Goal: Task Accomplishment & Management: Manage account settings

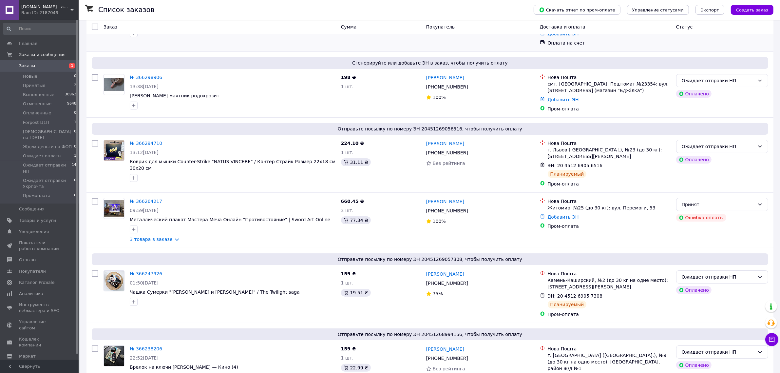
scroll to position [82, 0]
click at [33, 257] on span "Отзывы" at bounding box center [27, 260] width 17 height 6
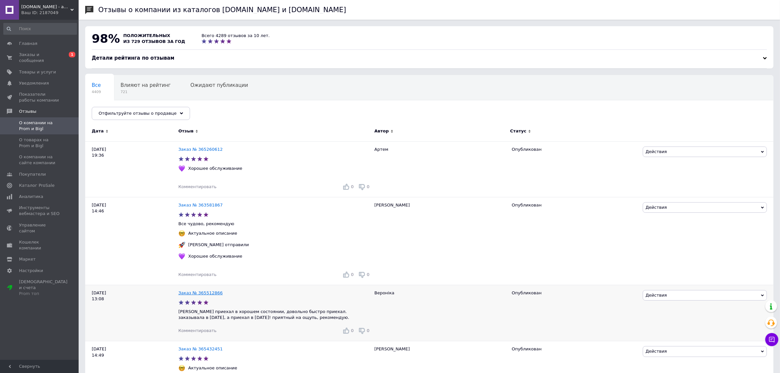
click at [202, 292] on link "Заказ № 365512866" at bounding box center [200, 292] width 44 height 5
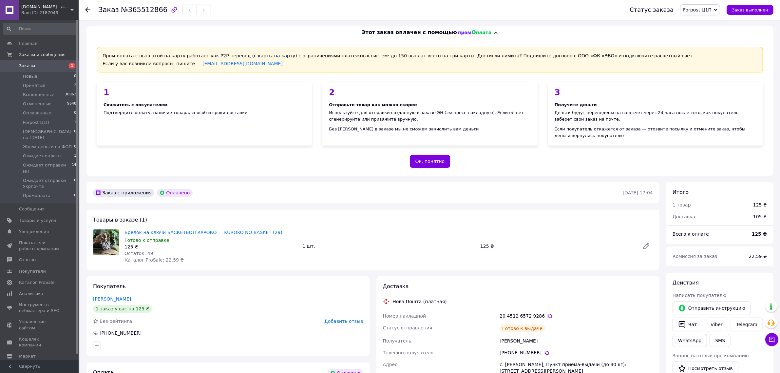
scroll to position [2, 0]
click at [28, 65] on span "Заказы" at bounding box center [27, 66] width 16 height 6
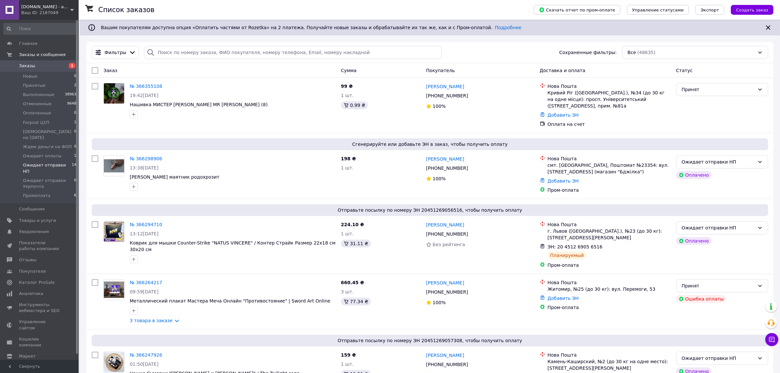
click at [65, 162] on span "Ожидает отправки НП" at bounding box center [47, 168] width 49 height 12
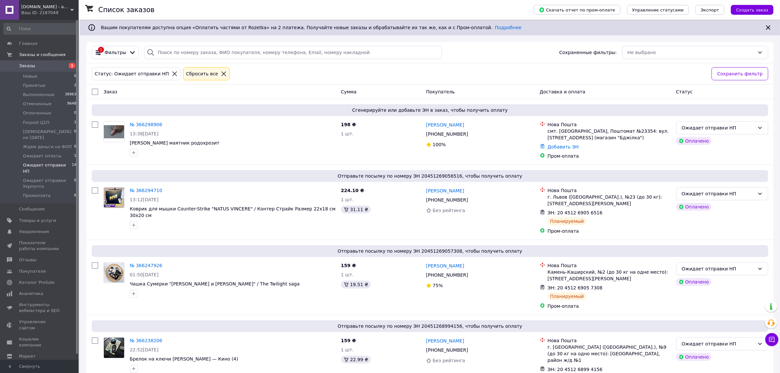
drag, startPoint x: 176, startPoint y: 28, endPoint x: 504, endPoint y: 50, distance: 329.5
click at [504, 50] on div "1 Фильтры Сохраненные фильтры: Не выбрано" at bounding box center [430, 52] width 682 height 13
click at [32, 257] on span "Отзывы" at bounding box center [27, 260] width 17 height 6
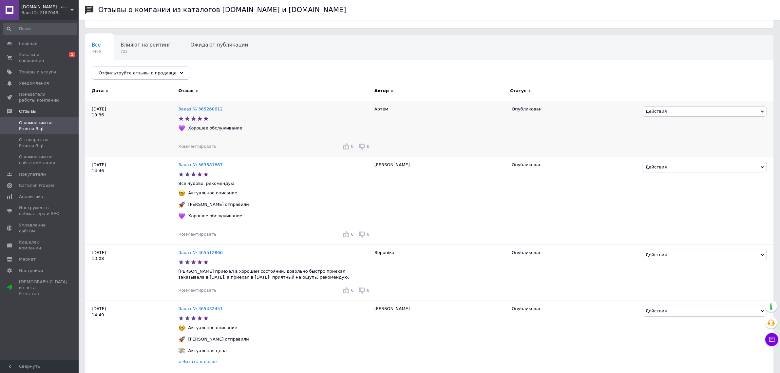
scroll to position [41, 0]
click at [162, 74] on span "Отфильтруйте отзывы о продавце" at bounding box center [138, 72] width 78 height 5
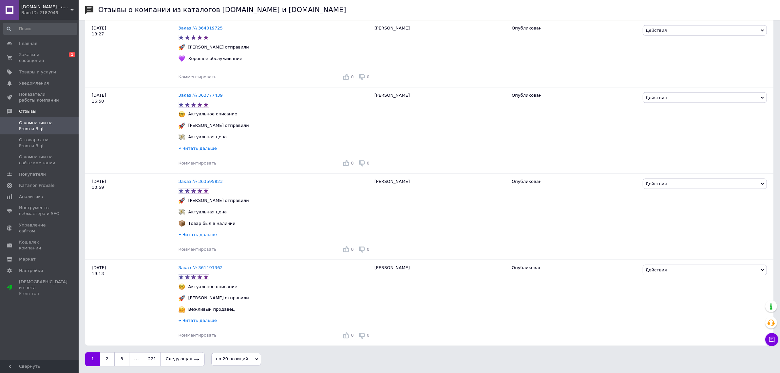
scroll to position [1282, 0]
click at [108, 361] on link "2" at bounding box center [107, 359] width 14 height 14
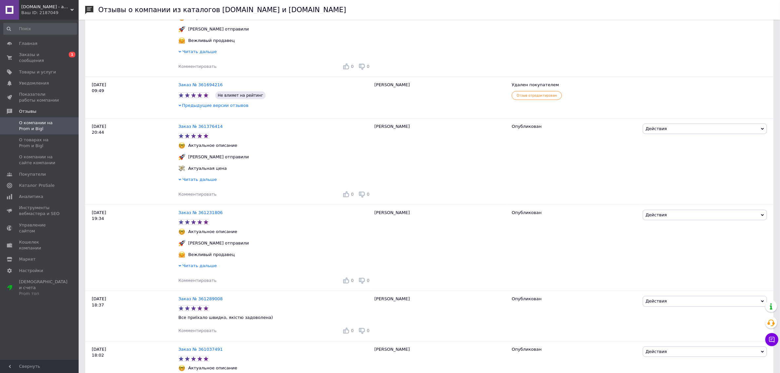
scroll to position [655, 0]
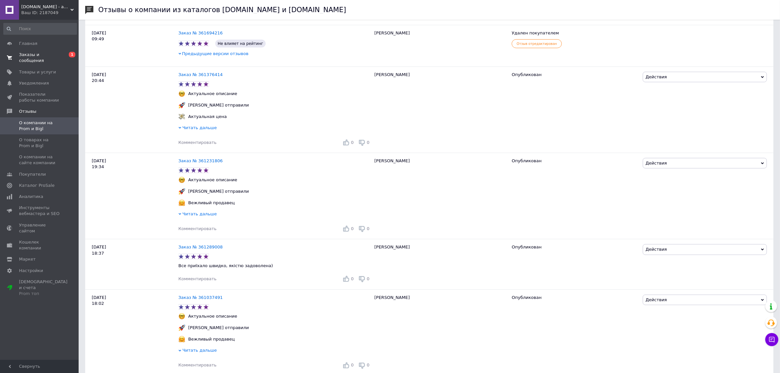
click at [25, 54] on span "Заказы и сообщения" at bounding box center [40, 58] width 42 height 12
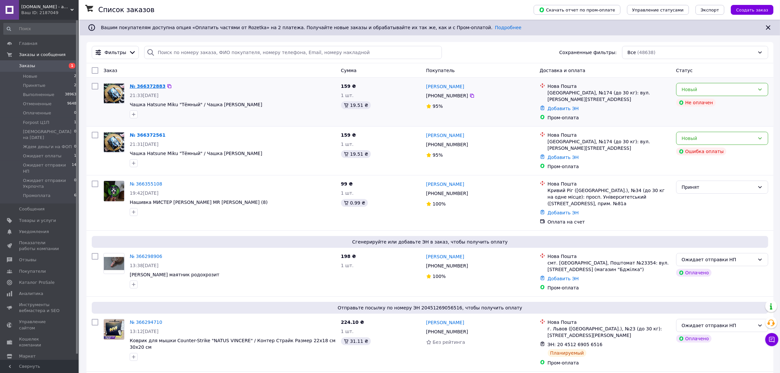
click at [147, 87] on link "№ 366372883" at bounding box center [148, 86] width 36 height 5
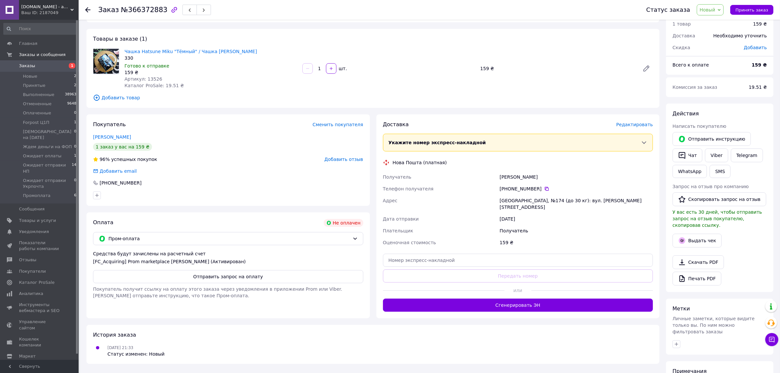
scroll to position [94, 0]
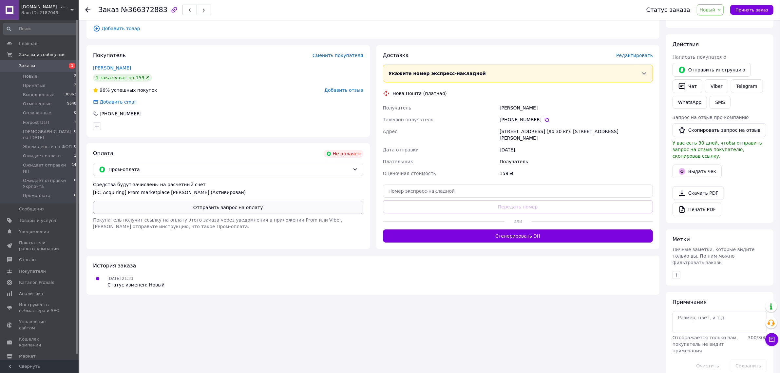
click at [203, 209] on button "Отправить запрос на оплату" at bounding box center [228, 207] width 270 height 13
click at [81, 12] on div "Заказ №366372883 Статус заказа Новый Принят Выполнен Отменен Оплаченный Forpost…" at bounding box center [429, 10] width 701 height 20
click at [85, 9] on use at bounding box center [87, 9] width 5 height 5
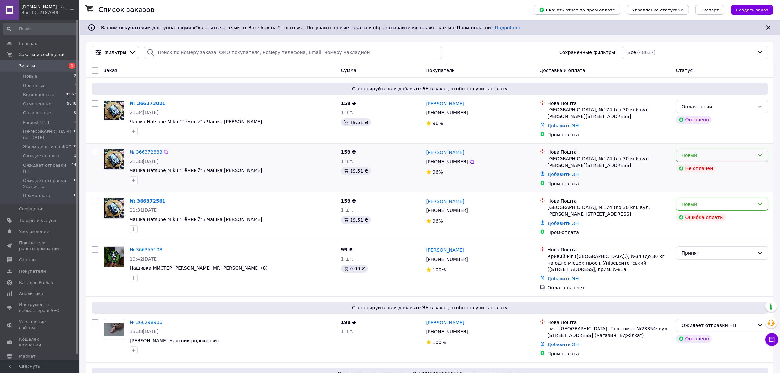
click at [731, 152] on div "Новый" at bounding box center [718, 155] width 73 height 7
click at [698, 191] on li "Отменен" at bounding box center [721, 191] width 91 height 12
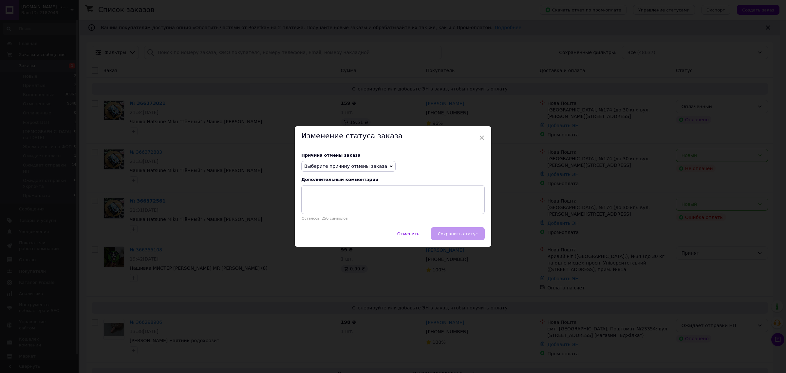
click at [366, 165] on span "Выберите причину отмены заказа" at bounding box center [345, 165] width 83 height 5
click at [326, 217] on li "Заказ-дубликат" at bounding box center [349, 215] width 94 height 9
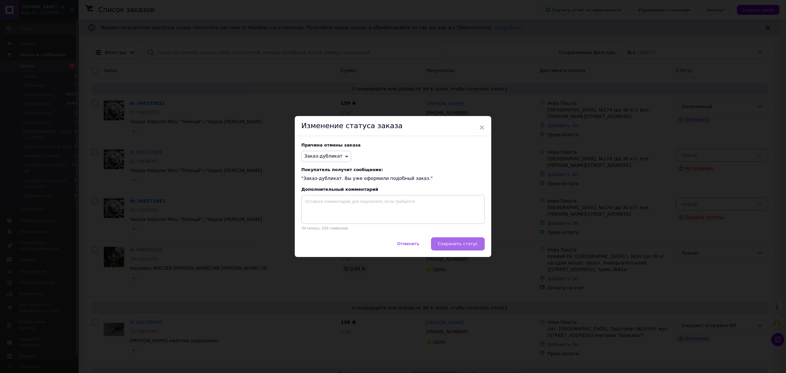
click at [464, 246] on span "Сохранить статус" at bounding box center [458, 243] width 40 height 5
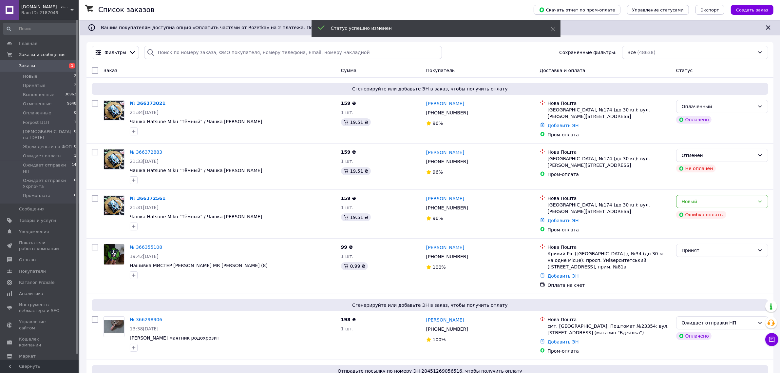
click at [706, 195] on div "Новый" at bounding box center [722, 201] width 92 height 13
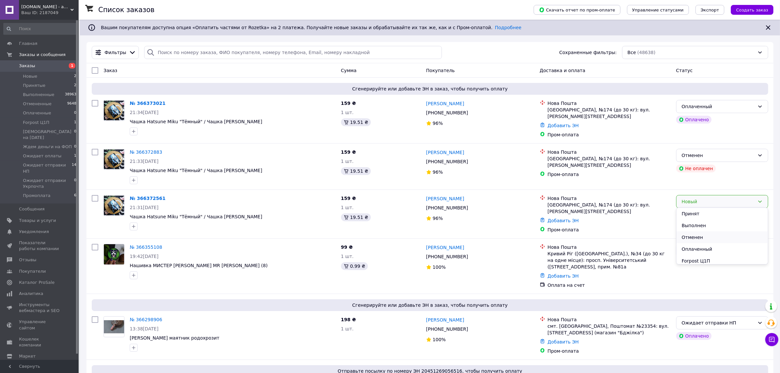
click at [699, 236] on li "Отменен" at bounding box center [721, 237] width 91 height 12
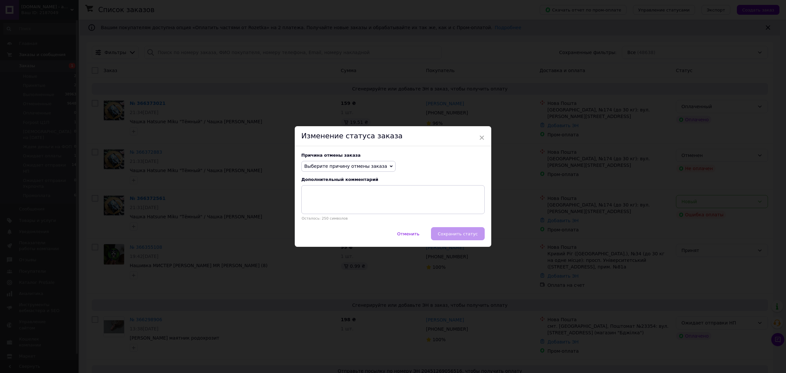
click at [359, 166] on span "Выберите причину отмены заказа" at bounding box center [345, 165] width 83 height 5
click at [348, 219] on li "Заказ-дубликат" at bounding box center [349, 215] width 94 height 9
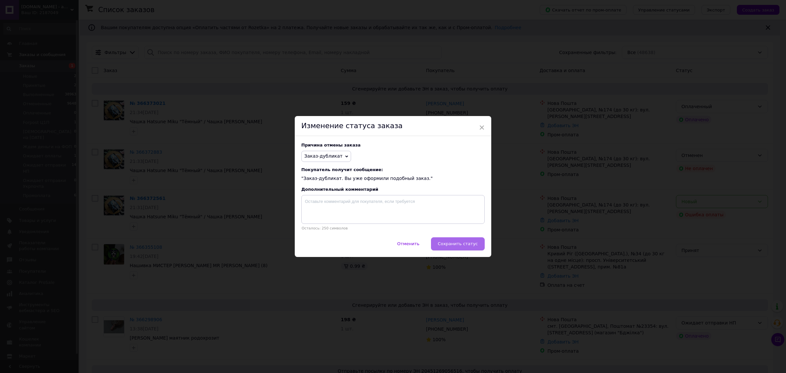
click at [475, 245] on span "Сохранить статус" at bounding box center [458, 243] width 40 height 5
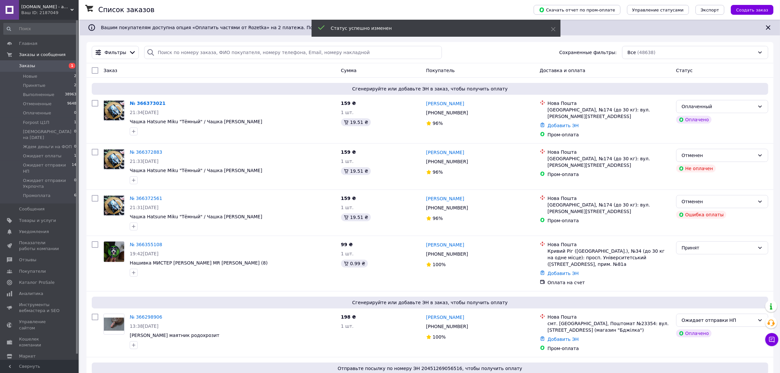
click at [723, 107] on div "Оплаченный" at bounding box center [718, 106] width 73 height 7
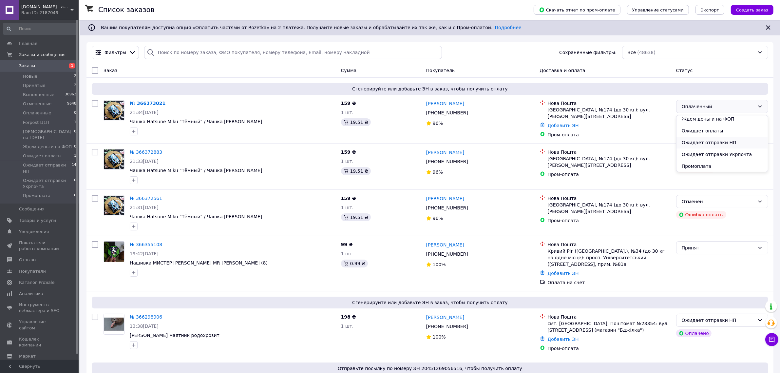
click at [728, 143] on li "Ожидает отправки НП" at bounding box center [721, 143] width 91 height 12
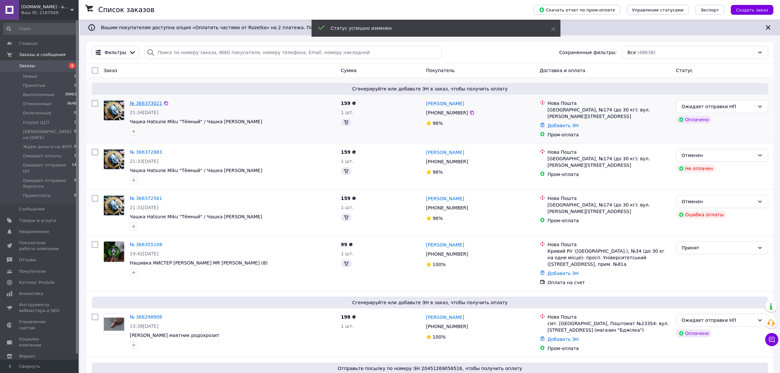
click at [138, 104] on link "№ 366373021" at bounding box center [146, 103] width 32 height 5
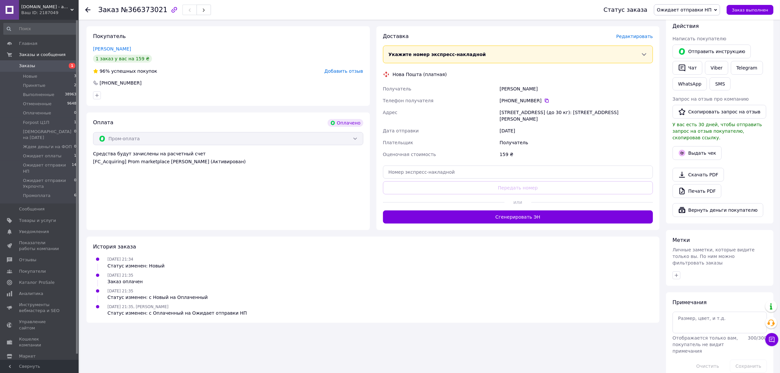
scroll to position [257, 0]
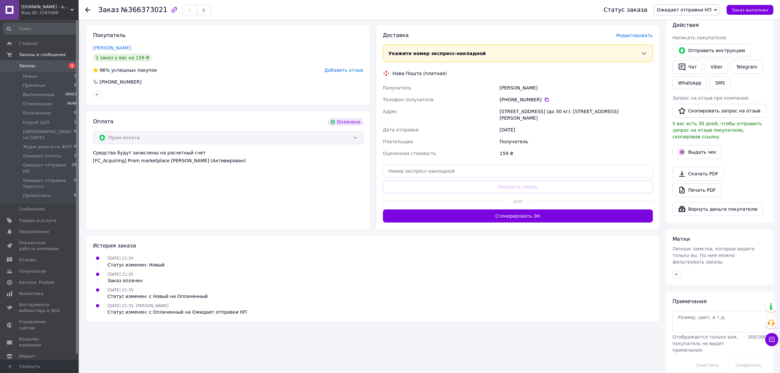
click at [88, 9] on icon at bounding box center [87, 9] width 5 height 5
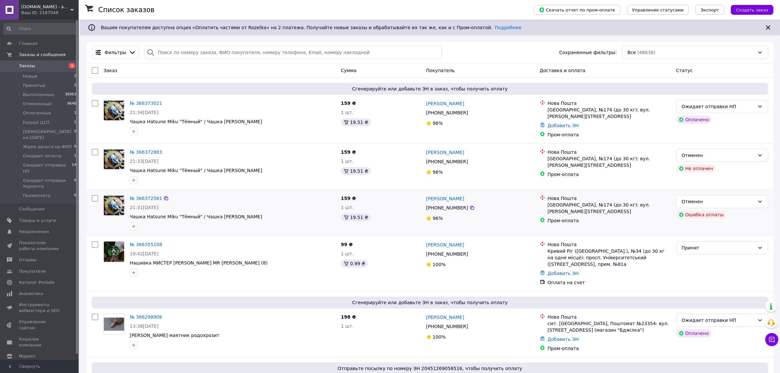
click at [147, 192] on div "№ 366372561 21:31, 12.10.2025 Чашка Hatsune Miku "Тёмный" / Чашка Мику Хацунэ" at bounding box center [232, 212] width 211 height 41
click at [148, 196] on link "№ 366372561" at bounding box center [146, 198] width 32 height 5
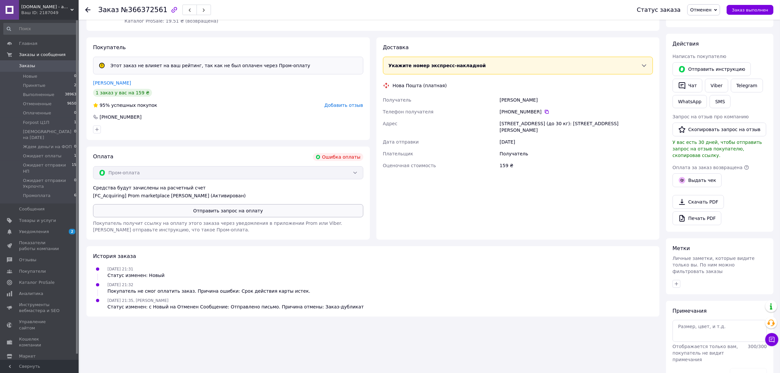
scroll to position [107, 0]
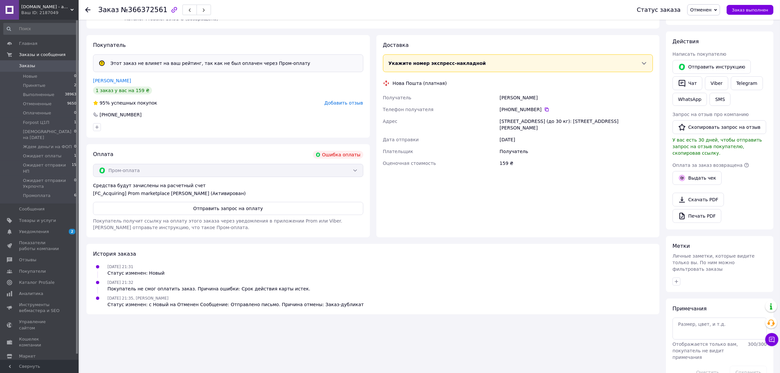
click at [30, 65] on span "Заказы" at bounding box center [27, 66] width 16 height 6
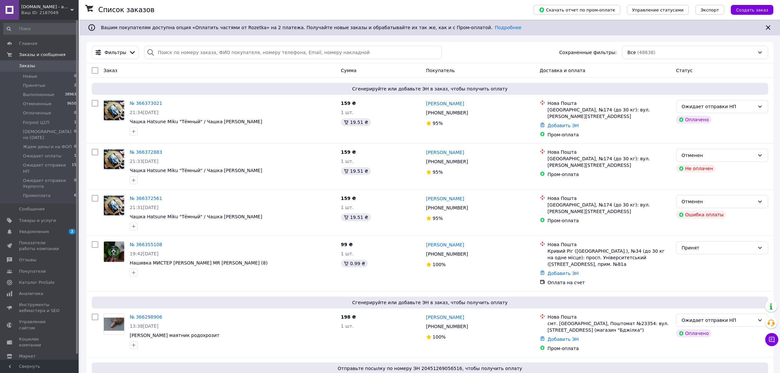
click at [34, 63] on span "Заказы" at bounding box center [40, 66] width 42 height 6
click at [30, 257] on span "Отзывы" at bounding box center [27, 260] width 17 height 6
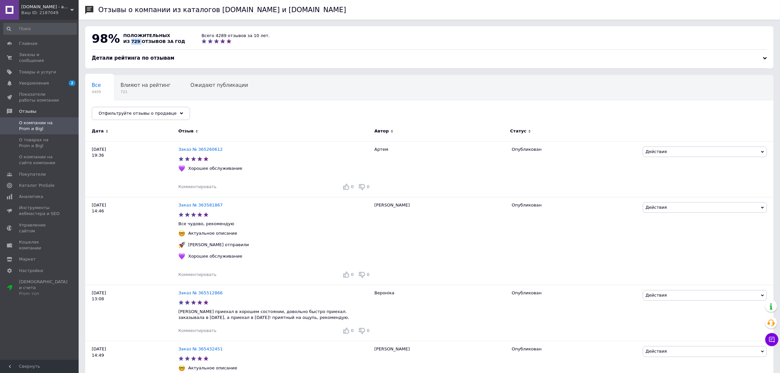
drag, startPoint x: 137, startPoint y: 42, endPoint x: 128, endPoint y: 43, distance: 8.9
click at [128, 43] on span "из 729 отзывов за год" at bounding box center [154, 41] width 62 height 5
drag, startPoint x: 171, startPoint y: 42, endPoint x: 128, endPoint y: 39, distance: 43.6
click at [128, 39] on span "из 729 отзывов за год" at bounding box center [154, 41] width 62 height 5
click at [125, 39] on span "из 729 отзывов за год" at bounding box center [154, 41] width 62 height 5
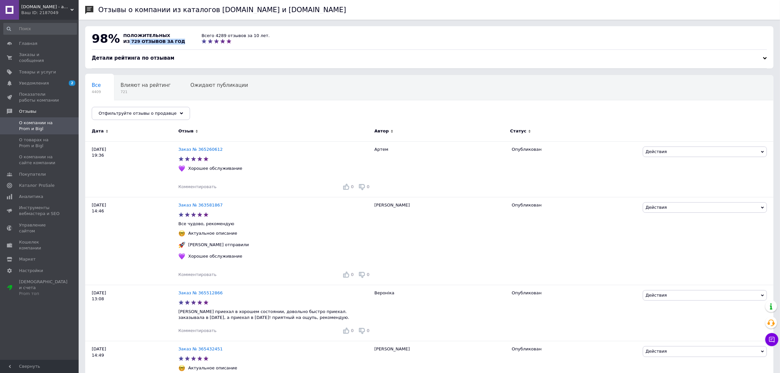
drag, startPoint x: 125, startPoint y: 39, endPoint x: 174, endPoint y: 42, distance: 48.5
click at [174, 42] on span "из 729 отзывов за год" at bounding box center [154, 41] width 62 height 5
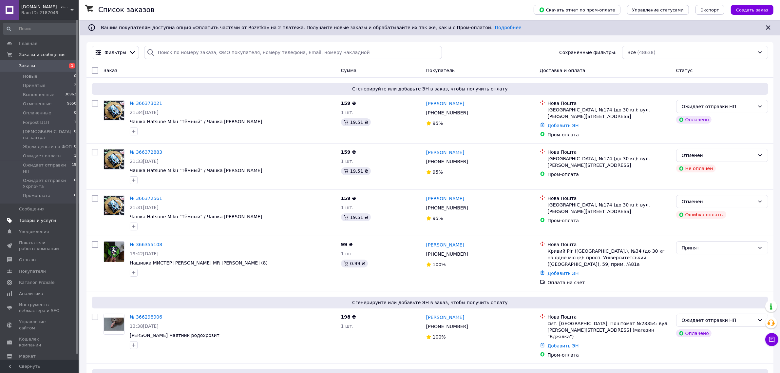
click at [24, 217] on span "Товары и услуги" at bounding box center [37, 220] width 37 height 6
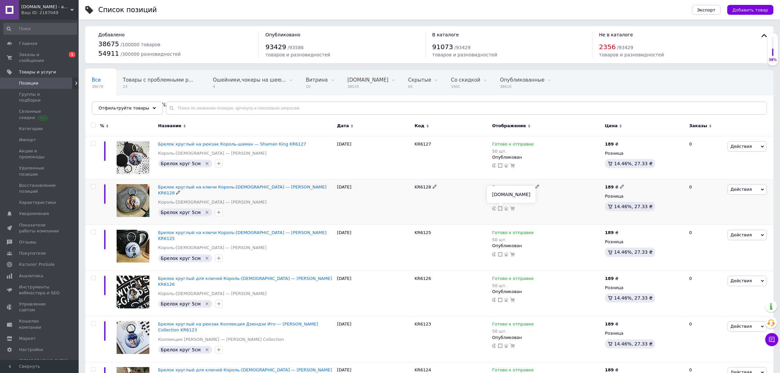
click at [499, 209] on icon at bounding box center [500, 208] width 5 height 5
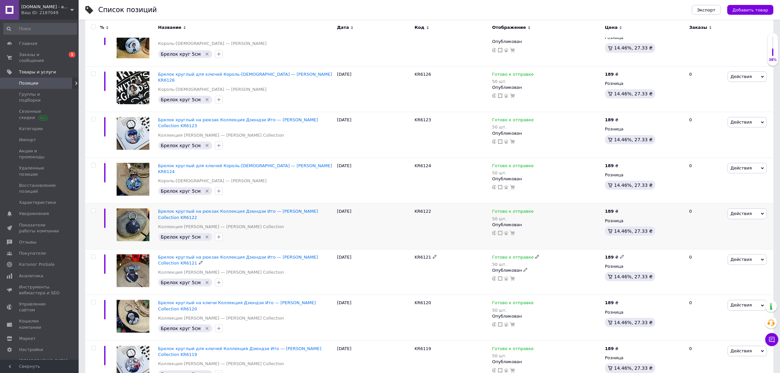
scroll to position [205, 0]
click at [125, 130] on img at bounding box center [133, 132] width 33 height 33
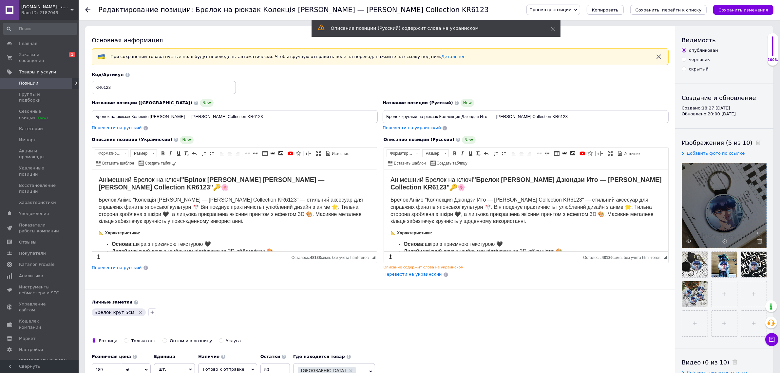
click at [691, 236] on div at bounding box center [724, 205] width 84 height 84
click at [690, 242] on icon at bounding box center [688, 240] width 5 height 5
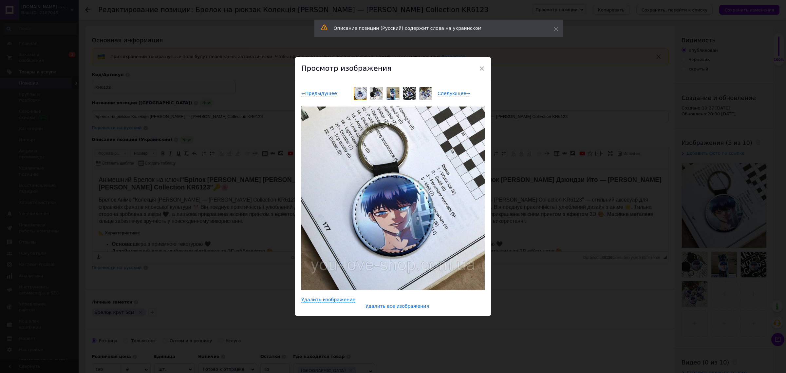
click at [380, 214] on img at bounding box center [392, 197] width 183 height 183
click at [572, 189] on div "× Просмотр изображения ← Предыдущее Следующее → Удалить изображение Удалить все…" at bounding box center [393, 186] width 786 height 373
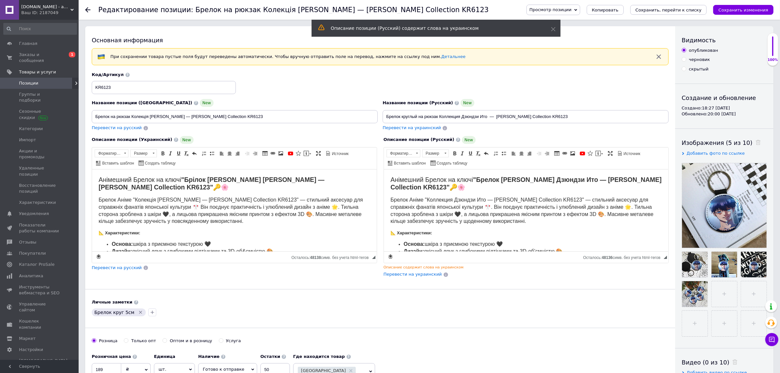
click at [571, 12] on span "Просмотр позиции" at bounding box center [550, 9] width 42 height 5
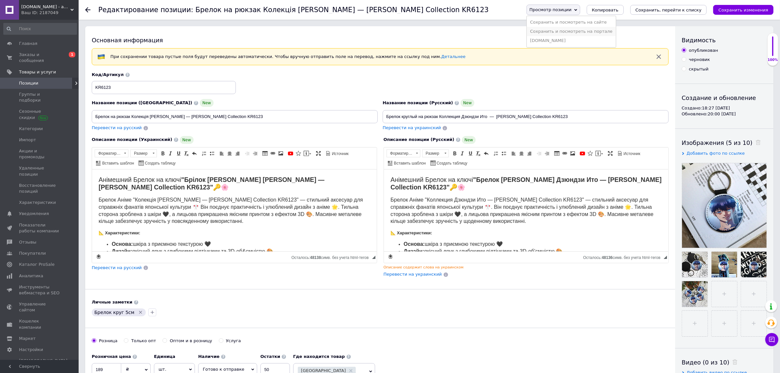
click at [590, 32] on li "Сохранить и посмотреть на портале" at bounding box center [571, 31] width 89 height 9
click at [41, 53] on span "Заказы и сообщения" at bounding box center [40, 58] width 42 height 12
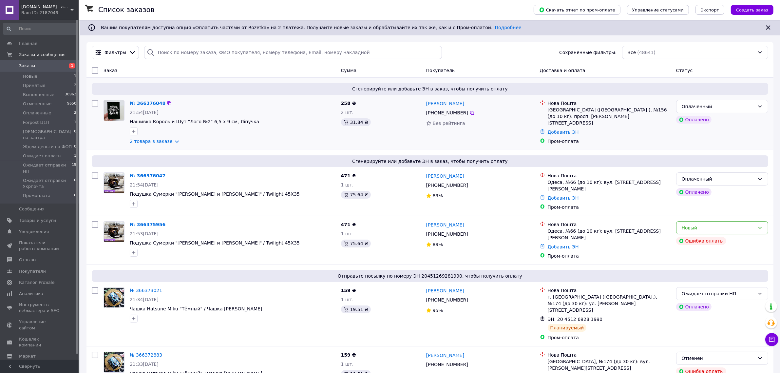
click at [153, 148] on div "Сгенерируйте или добавьте ЭН в заказ, чтобы получить оплату № 366376048 21:54, …" at bounding box center [429, 114] width 687 height 72
click at [724, 180] on div "Оплаченный" at bounding box center [718, 178] width 73 height 7
click at [724, 213] on li "Ожидает отправки НП" at bounding box center [721, 215] width 91 height 12
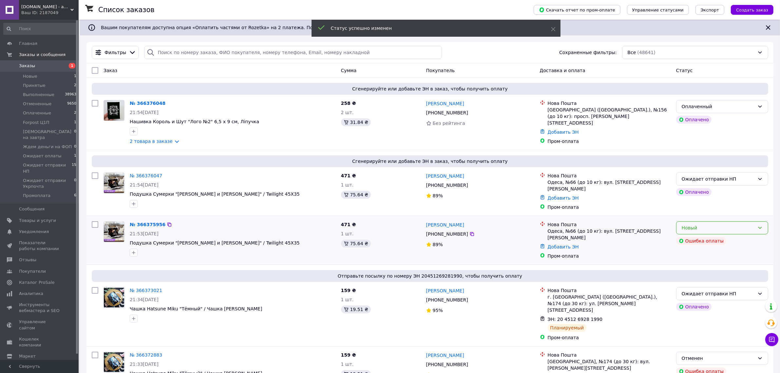
click at [734, 226] on div "Новый" at bounding box center [718, 227] width 73 height 7
click at [698, 265] on li "Отменен" at bounding box center [721, 263] width 91 height 12
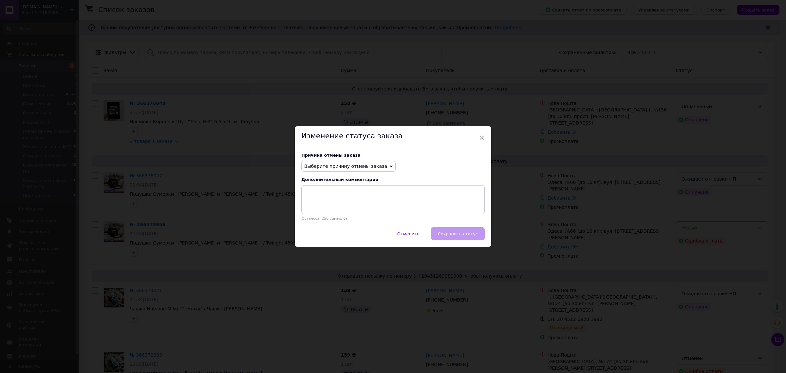
click at [355, 158] on div "Причина отмены заказа Выберите причину отмены заказа Нет в наличии Нет разновид…" at bounding box center [393, 186] width 196 height 81
click at [358, 167] on span "Выберите причину отмены заказа" at bounding box center [345, 165] width 83 height 5
click at [324, 215] on li "Заказ-дубликат" at bounding box center [349, 215] width 94 height 9
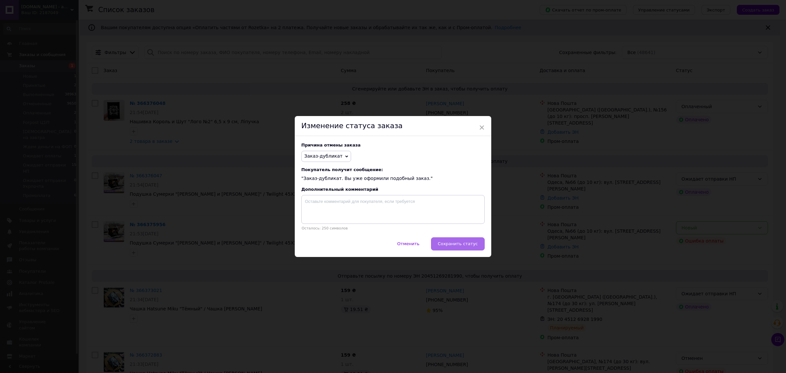
click at [456, 242] on span "Сохранить статус" at bounding box center [458, 243] width 40 height 5
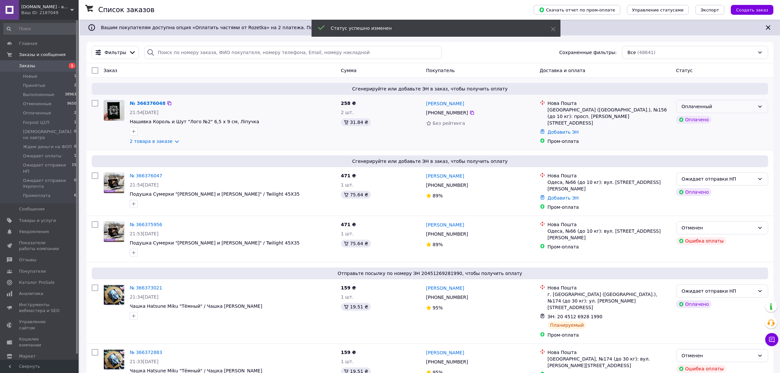
click at [734, 110] on div "Оплаченный" at bounding box center [718, 106] width 73 height 7
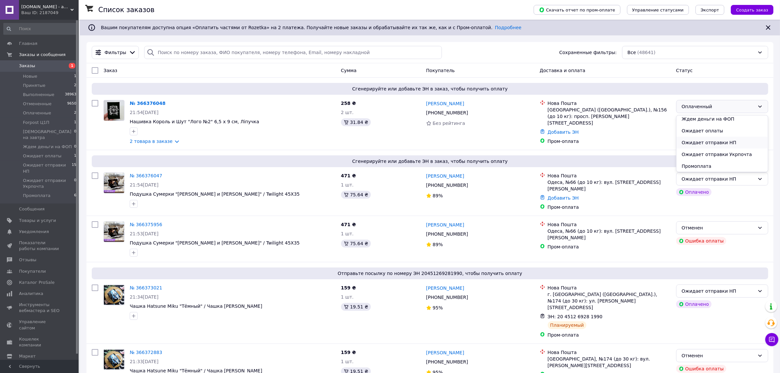
click at [730, 141] on li "Ожидает отправки НП" at bounding box center [721, 143] width 91 height 12
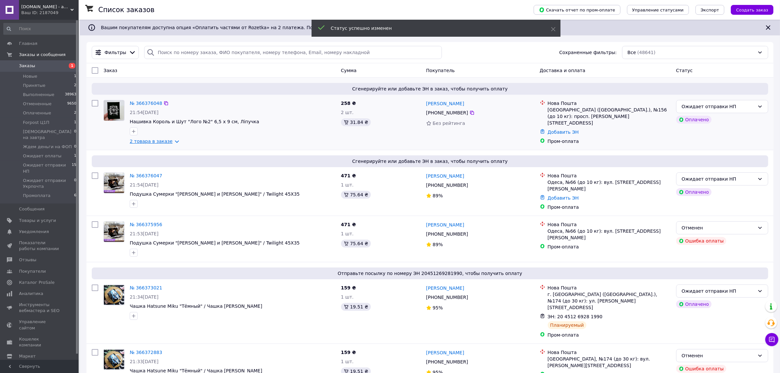
click at [154, 141] on link "2 товара в заказе" at bounding box center [151, 141] width 43 height 5
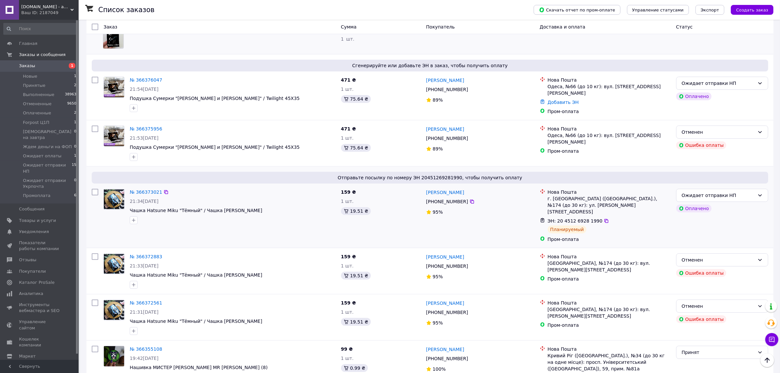
scroll to position [0, 0]
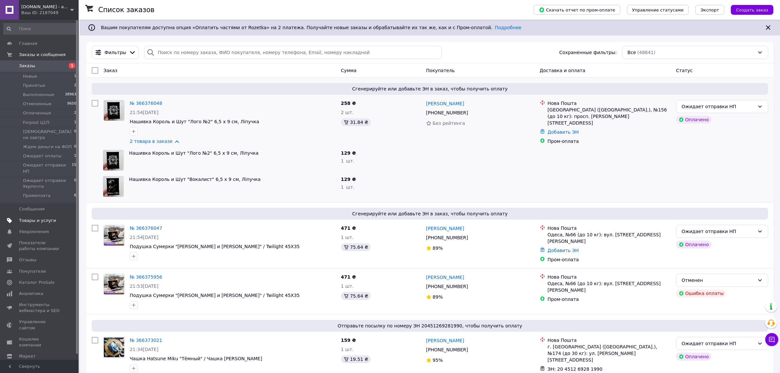
click at [46, 217] on span "Товары и услуги" at bounding box center [37, 220] width 37 height 6
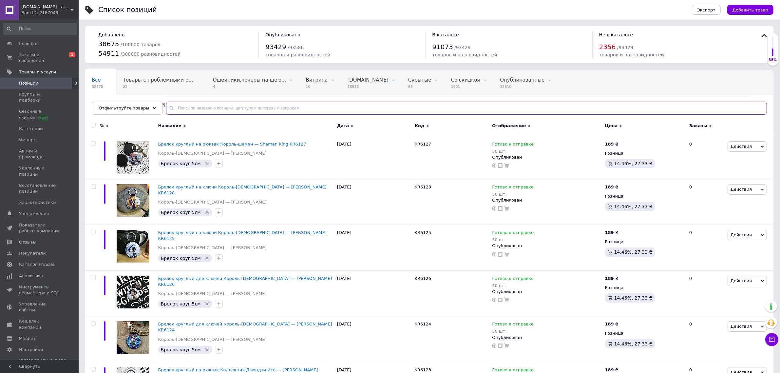
click at [192, 107] on input "text" at bounding box center [466, 108] width 601 height 13
paste input "Зеркало маленькое карманное"
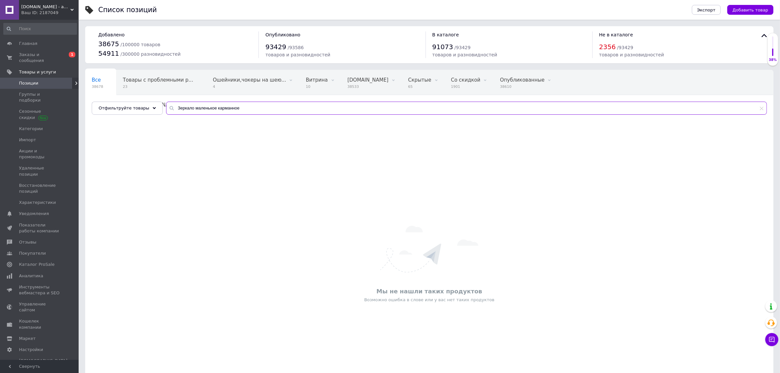
click at [197, 108] on input "Зеркало маленькое карманное" at bounding box center [466, 108] width 601 height 13
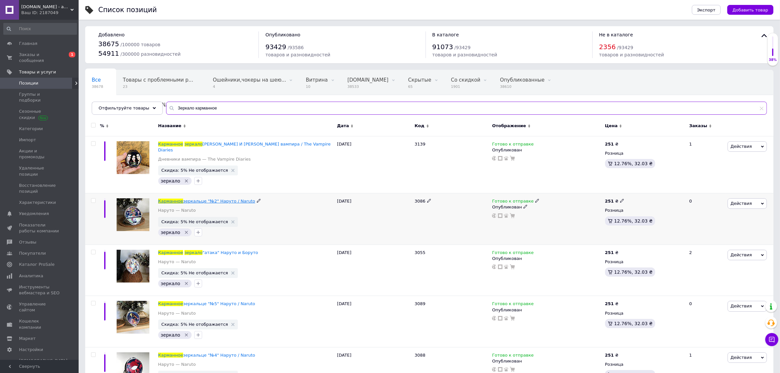
type input "Зеркало карманное"
click at [185, 198] on span "зеркальце "№2" Наруто / Naruto" at bounding box center [219, 200] width 72 height 5
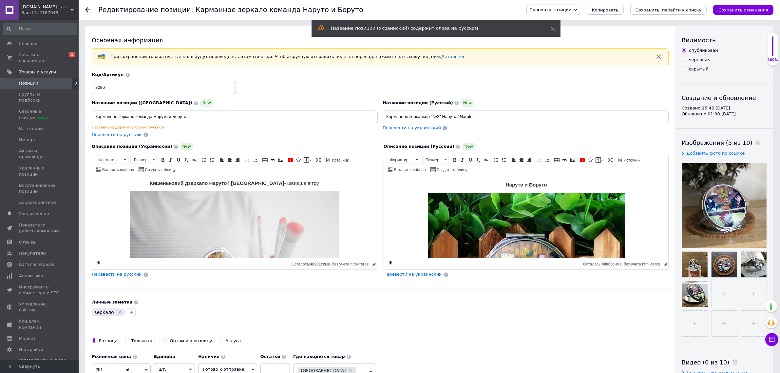
scroll to position [287, 0]
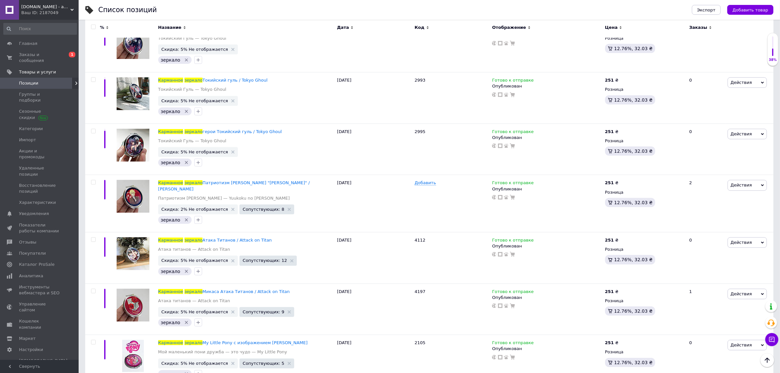
scroll to position [737, 0]
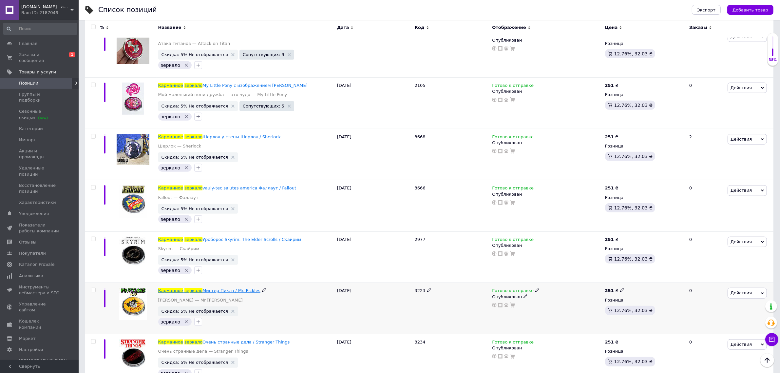
click at [192, 288] on span "зеркало" at bounding box center [193, 290] width 18 height 5
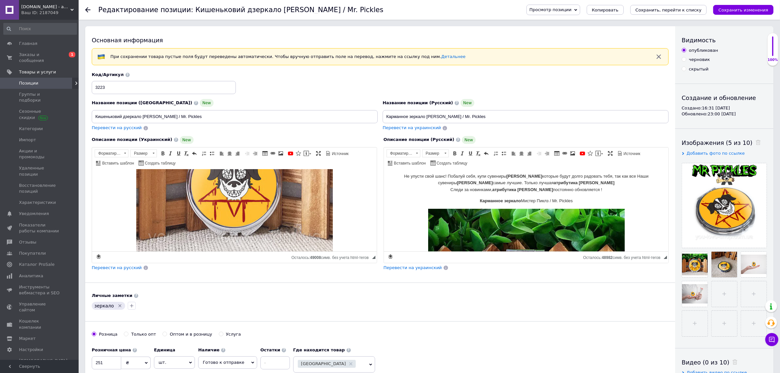
scroll to position [205, 0]
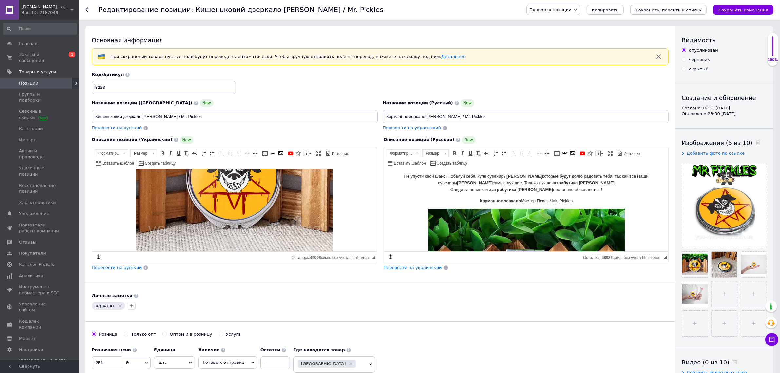
click at [85, 9] on use at bounding box center [87, 9] width 5 height 5
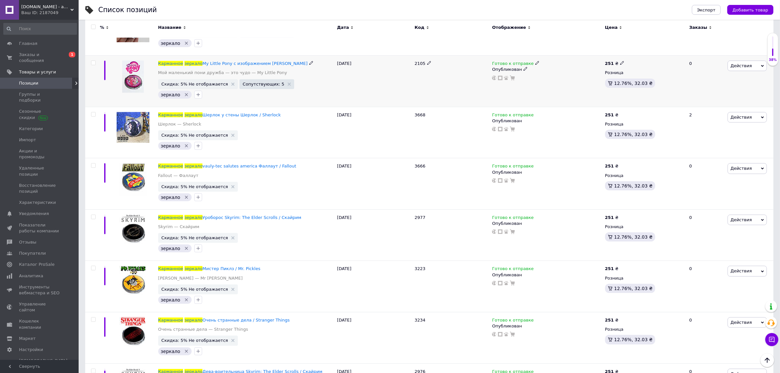
scroll to position [817, 0]
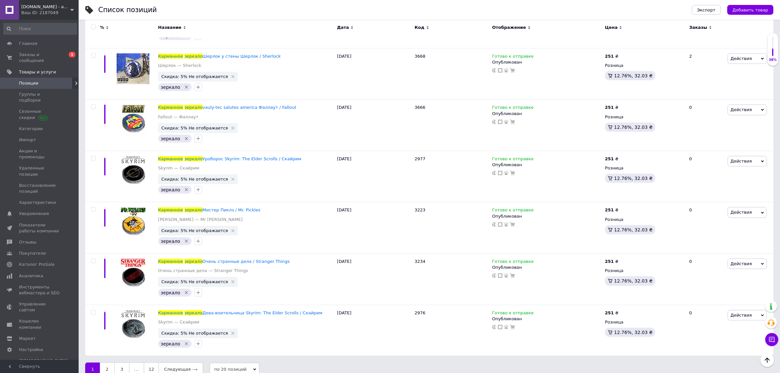
click at [227, 363] on span "по 20 позиций" at bounding box center [235, 369] width 50 height 13
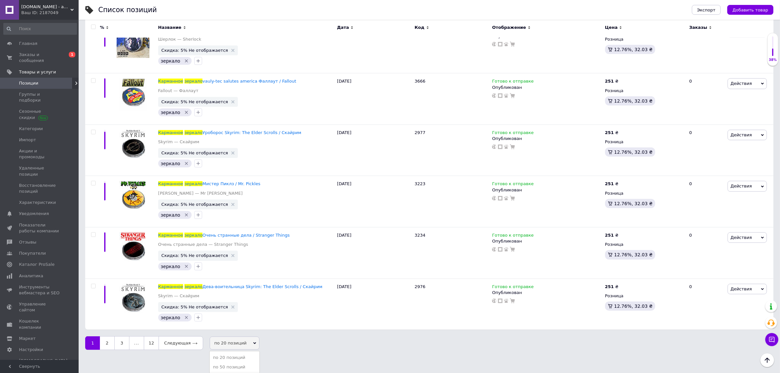
click at [230, 371] on li "по 100 позиций" at bounding box center [235, 375] width 50 height 9
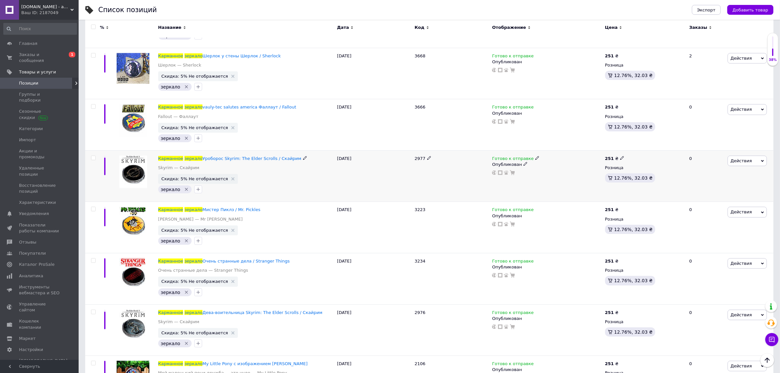
scroll to position [844, 0]
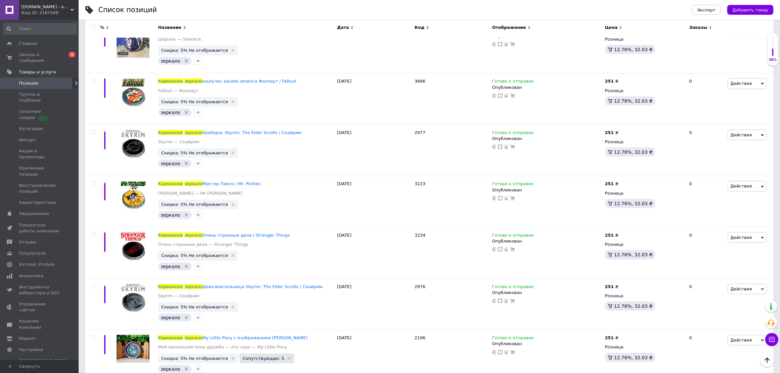
click at [91, 27] on input "checkbox" at bounding box center [93, 27] width 4 height 4
checkbox input "true"
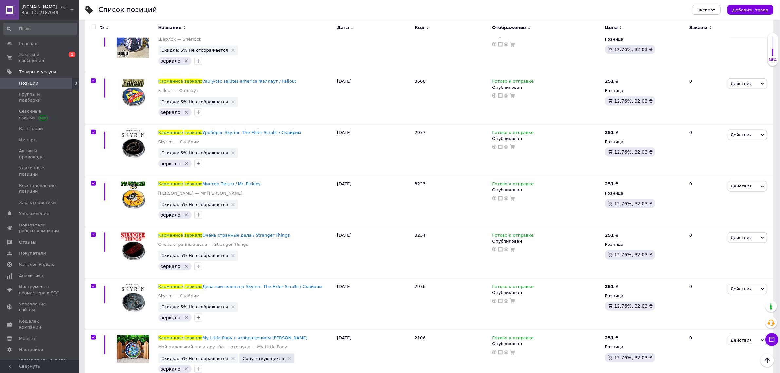
checkbox input "true"
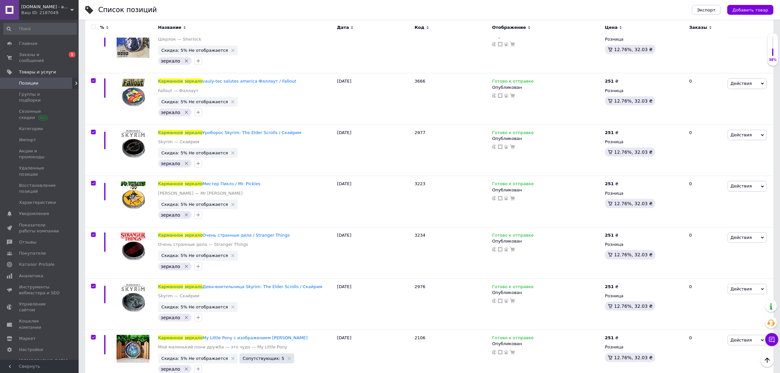
checkbox input "true"
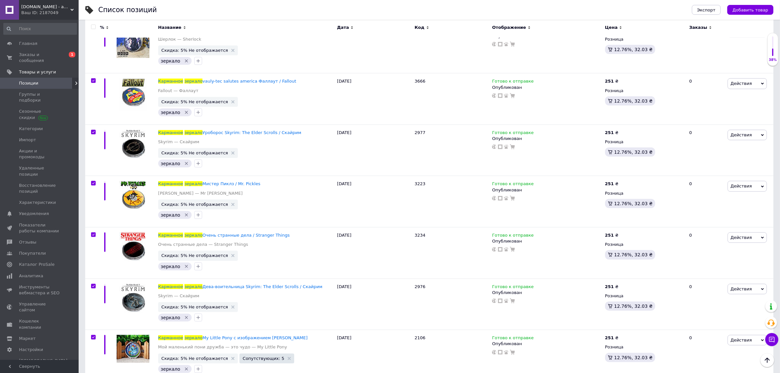
checkbox input "true"
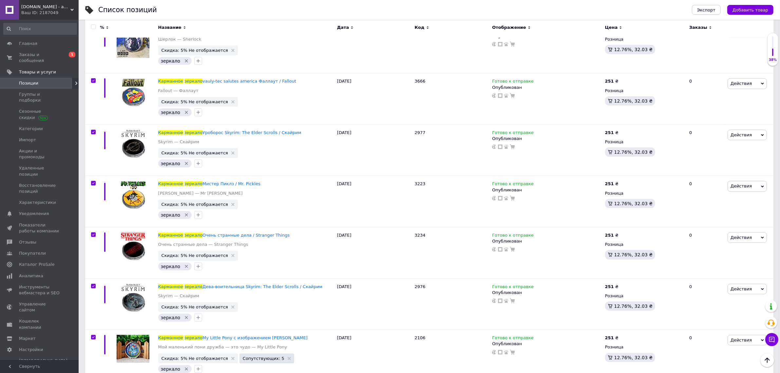
checkbox input "true"
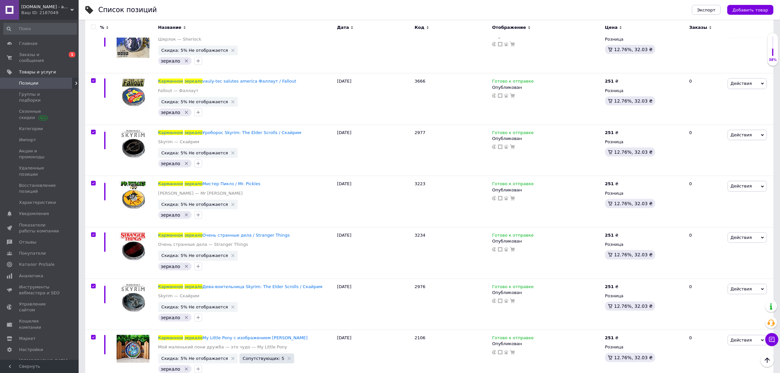
checkbox input "true"
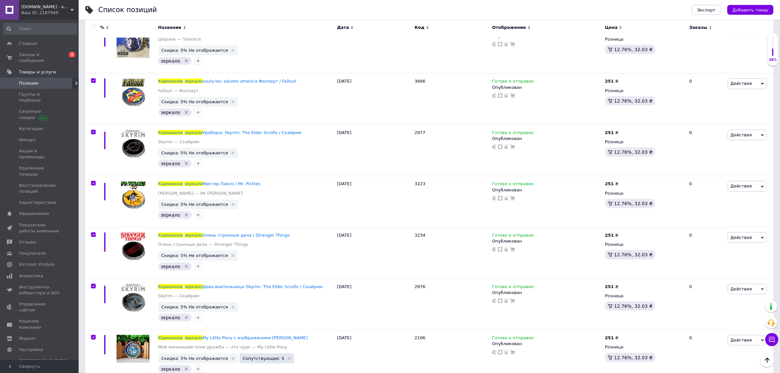
checkbox input "true"
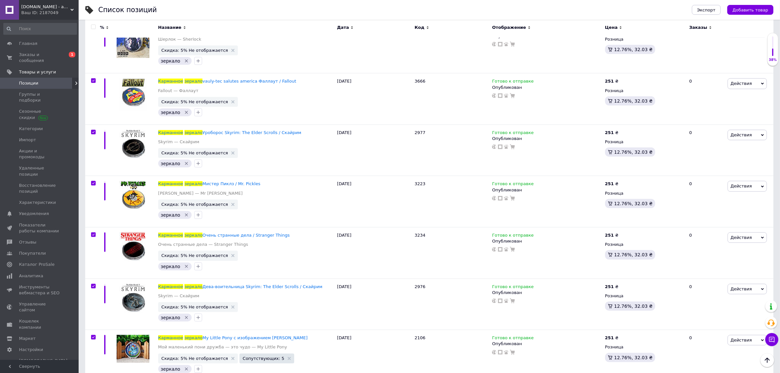
checkbox input "true"
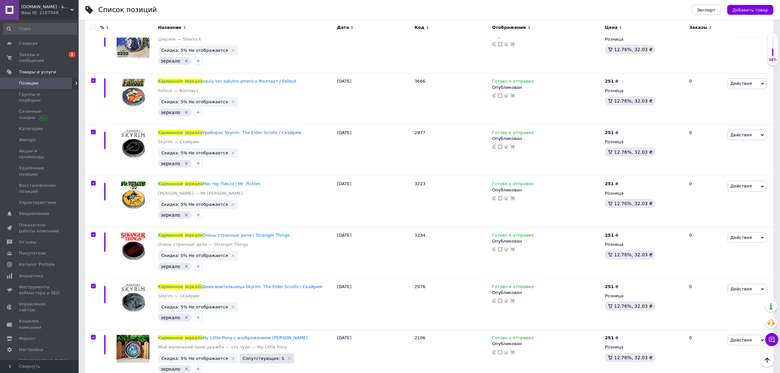
checkbox input "true"
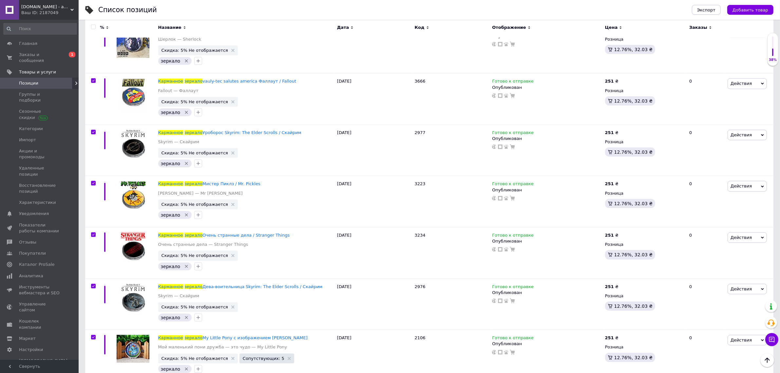
checkbox input "true"
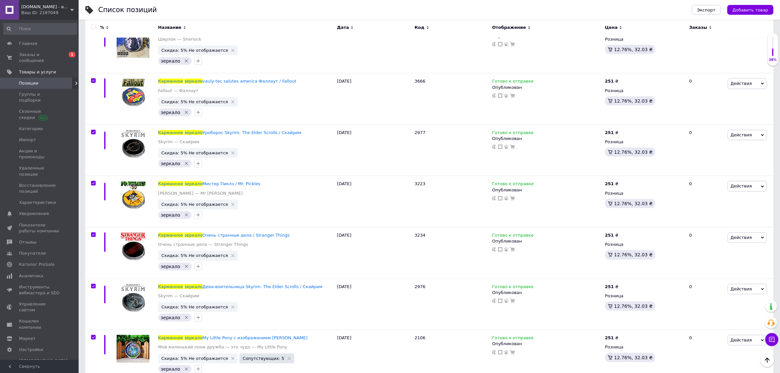
checkbox input "true"
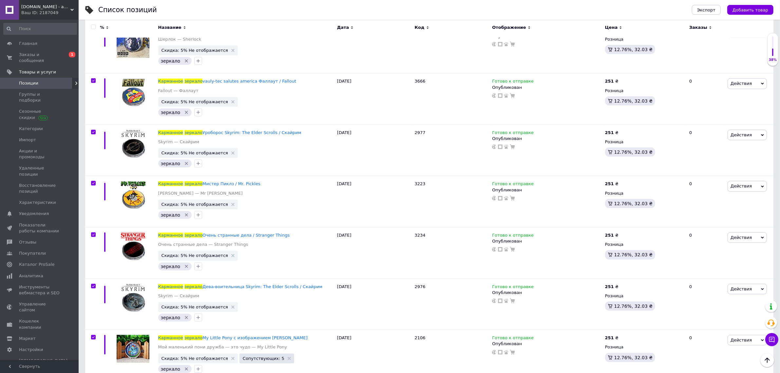
checkbox input "true"
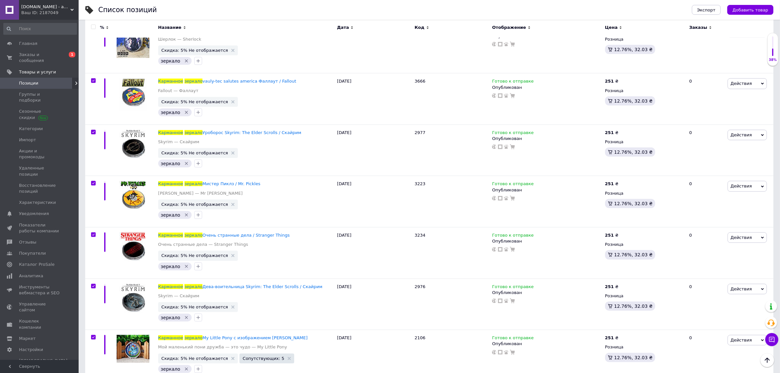
checkbox input "true"
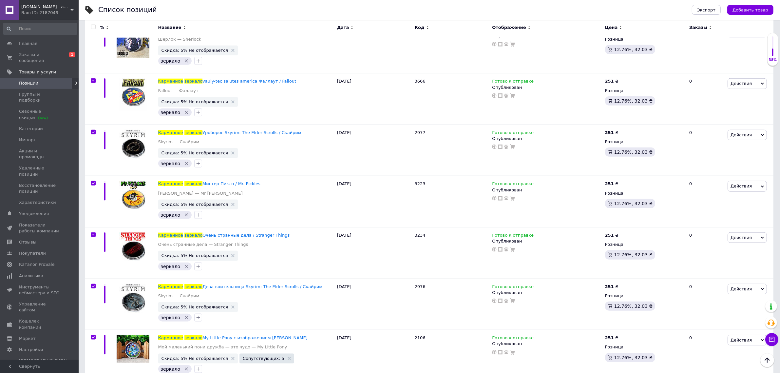
checkbox input "true"
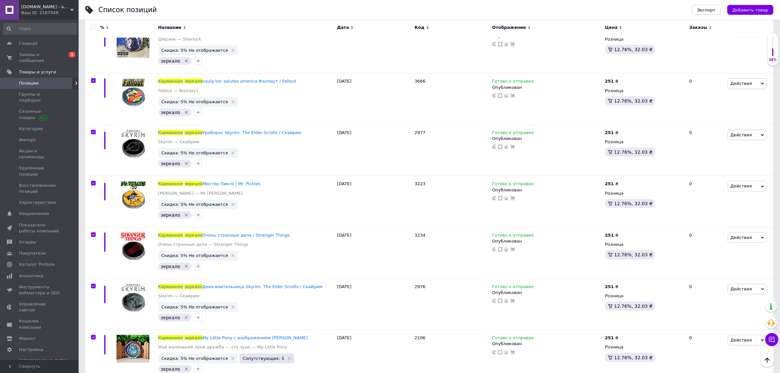
checkbox input "true"
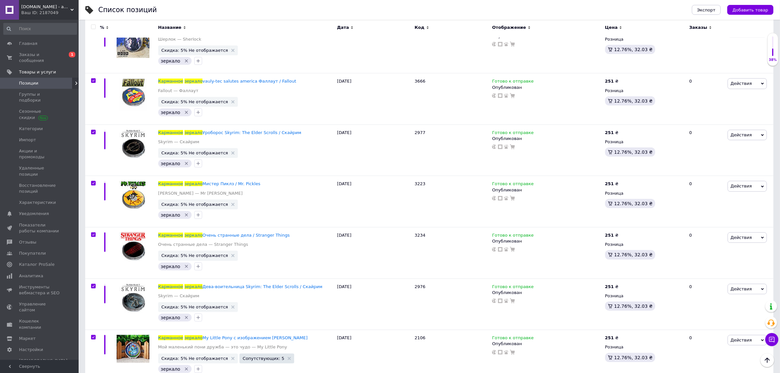
checkbox input "true"
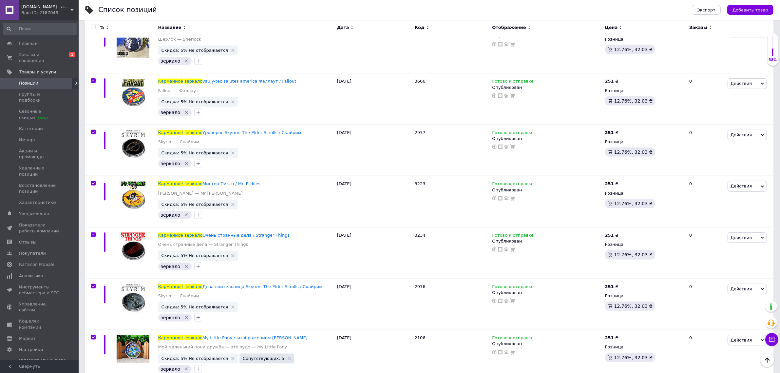
checkbox input "true"
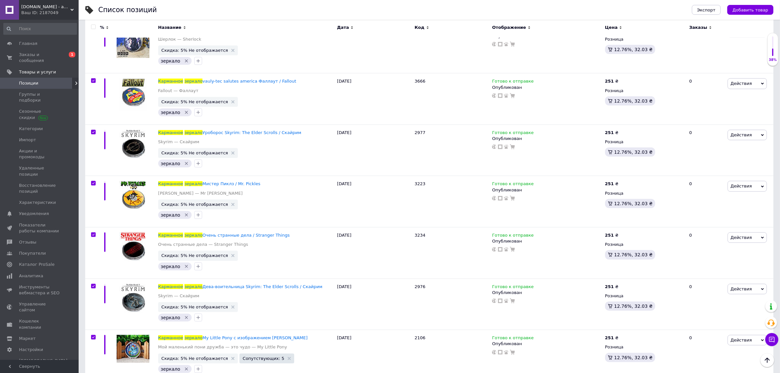
checkbox input "true"
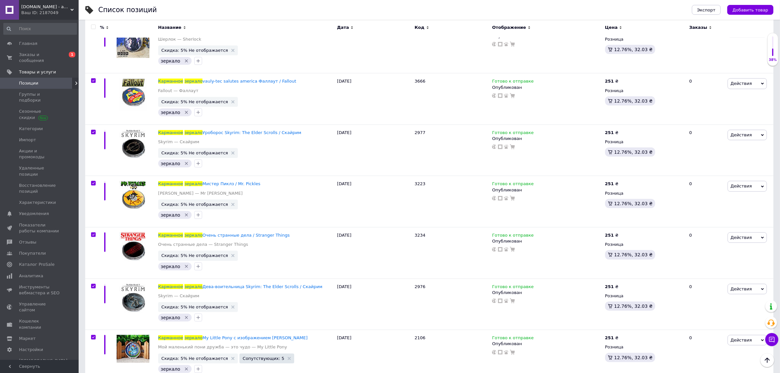
checkbox input "true"
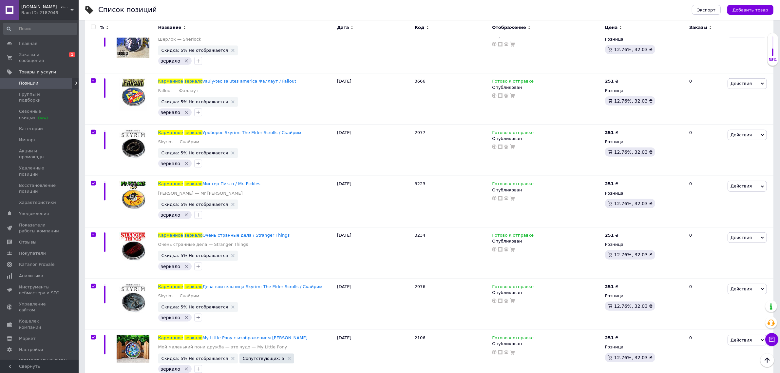
checkbox input "true"
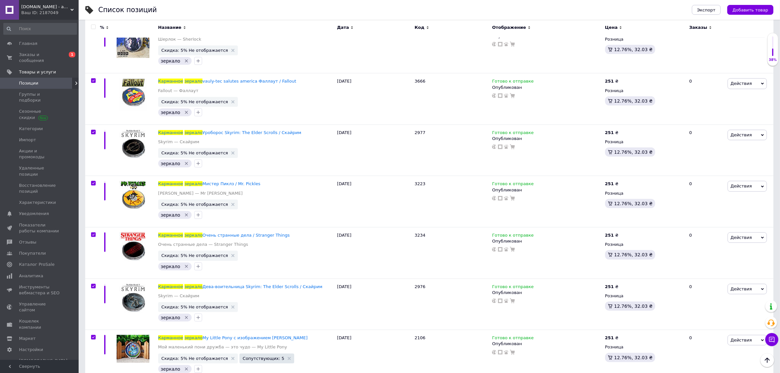
checkbox input "true"
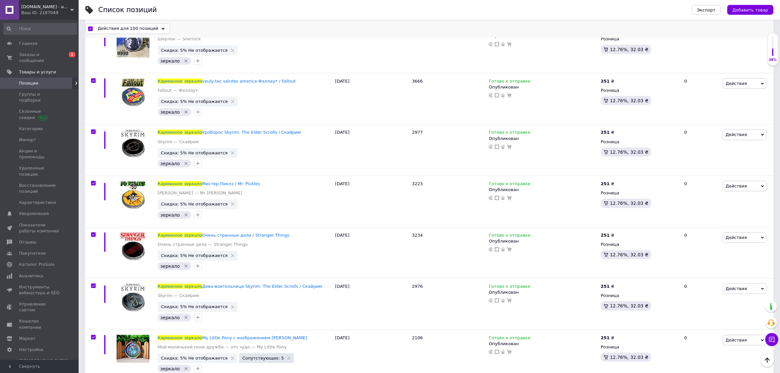
scroll to position [843, 0]
click at [113, 31] on span "Действия для 100 позиций" at bounding box center [128, 29] width 61 height 6
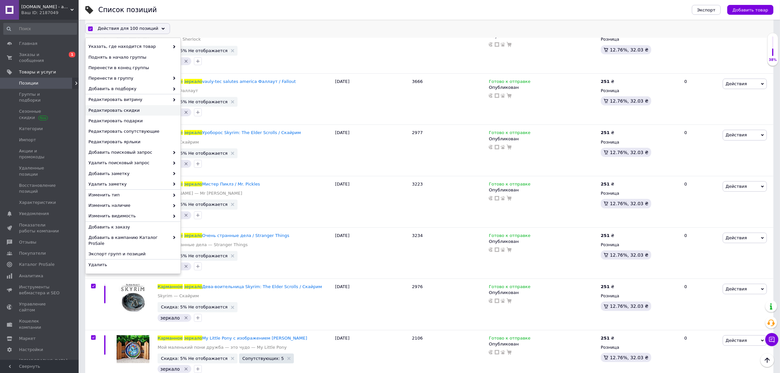
click at [118, 109] on span "Редактировать скидки" at bounding box center [131, 110] width 87 height 6
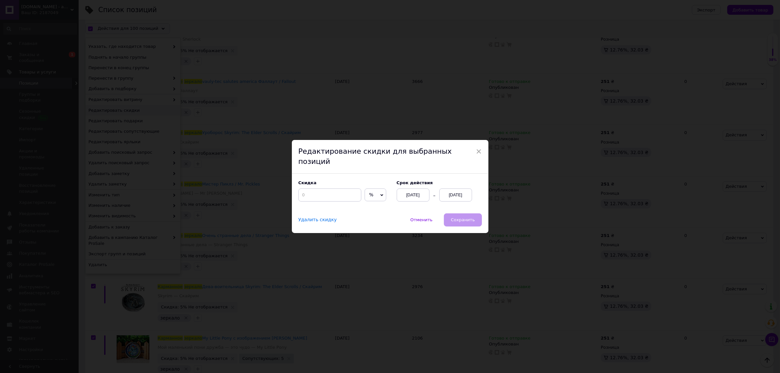
scroll to position [816, 0]
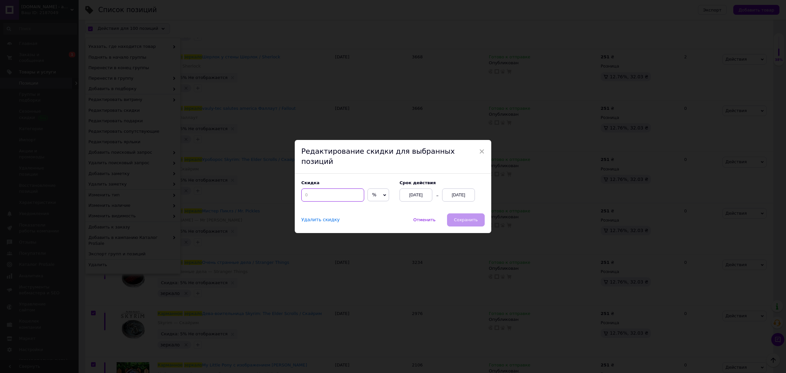
click at [343, 188] on input at bounding box center [332, 194] width 63 height 13
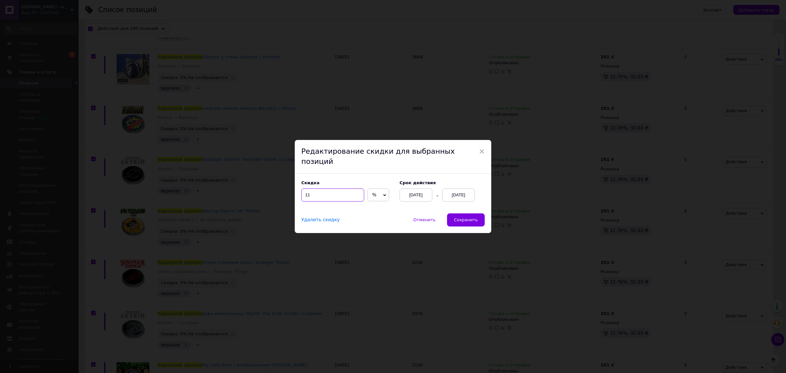
type input "11"
click at [464, 192] on div "12.10.2025" at bounding box center [458, 194] width 33 height 13
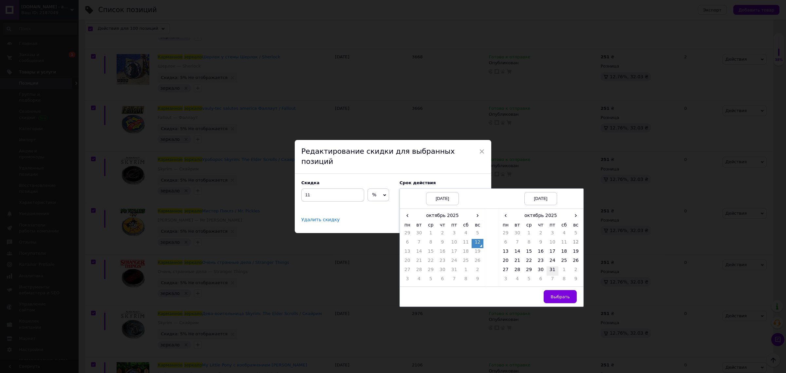
click at [555, 266] on td "31" at bounding box center [553, 270] width 12 height 9
click at [566, 299] on td "Выбрать" at bounding box center [540, 297] width 85 height 20
click at [564, 294] on span "Выбрать" at bounding box center [560, 296] width 19 height 5
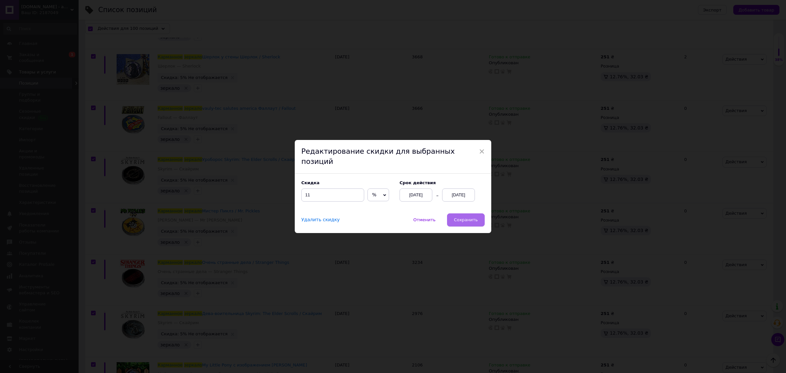
click at [476, 217] on span "Сохранить" at bounding box center [466, 219] width 24 height 5
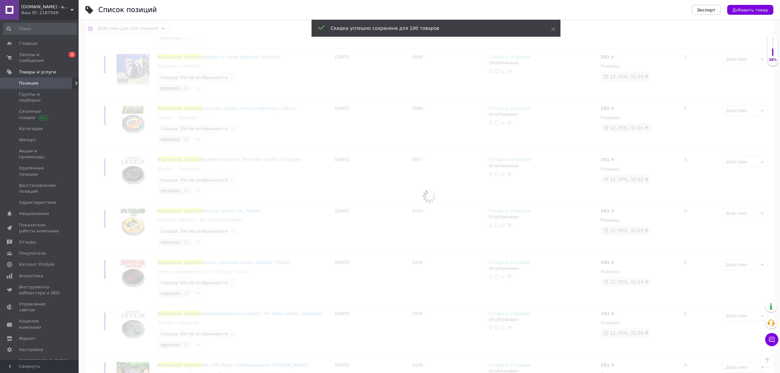
checkbox input "false"
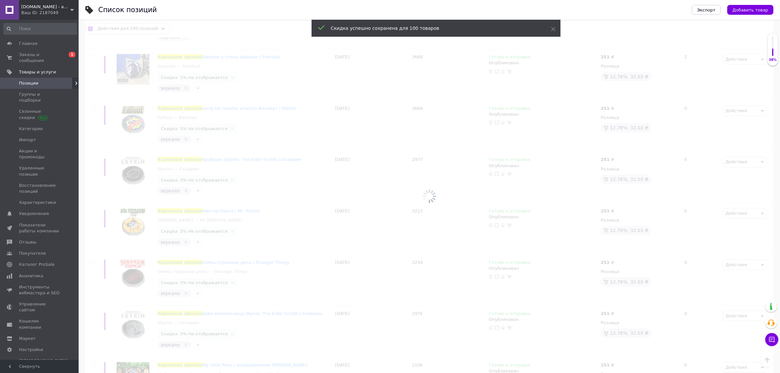
checkbox input "false"
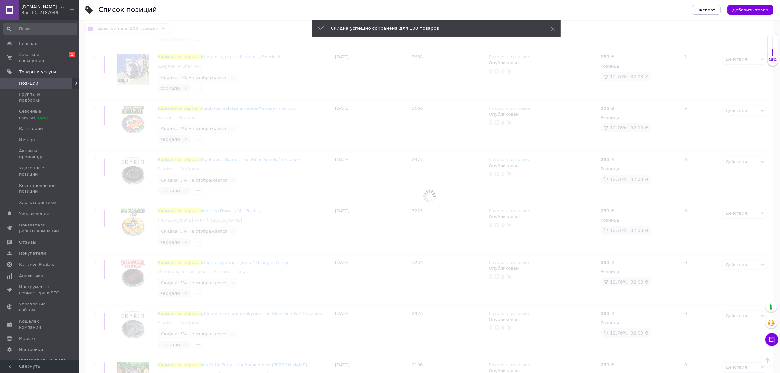
checkbox input "false"
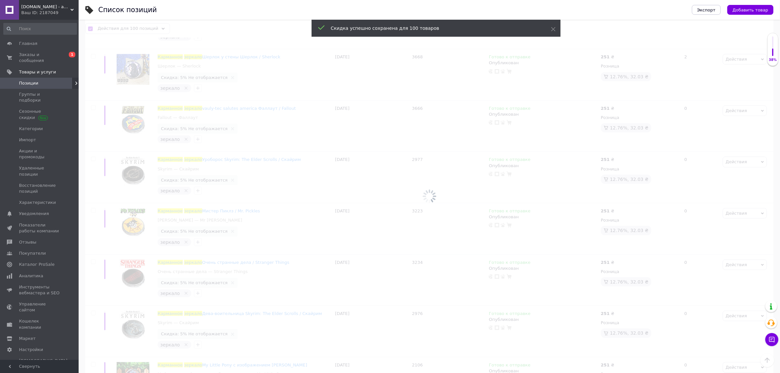
checkbox input "false"
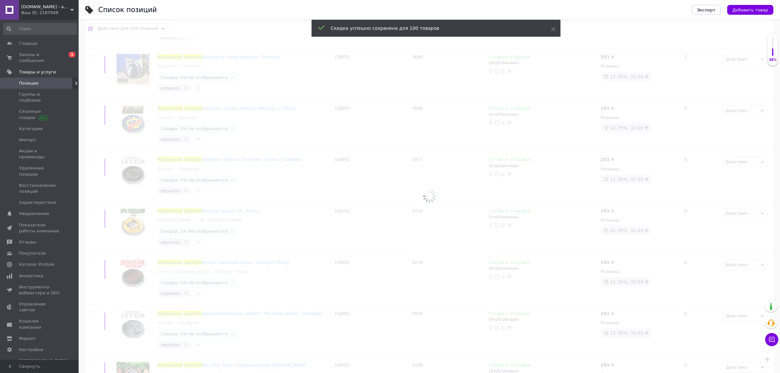
checkbox input "false"
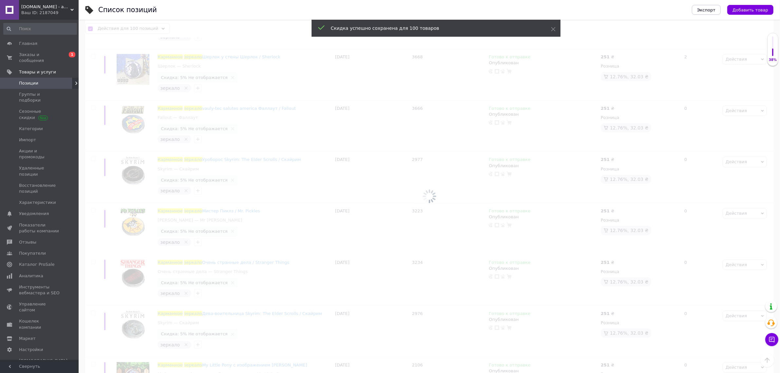
checkbox input "false"
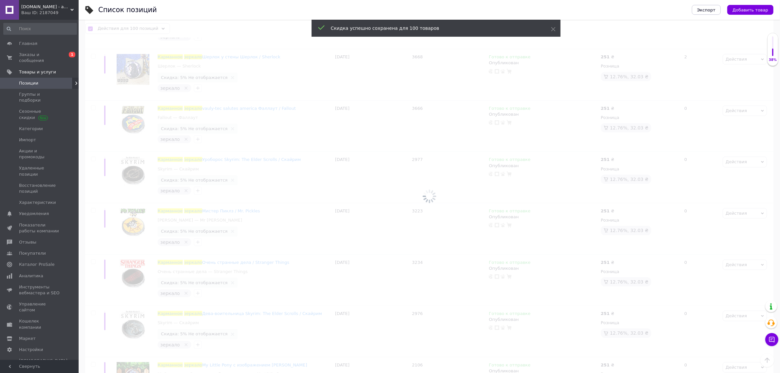
checkbox input "false"
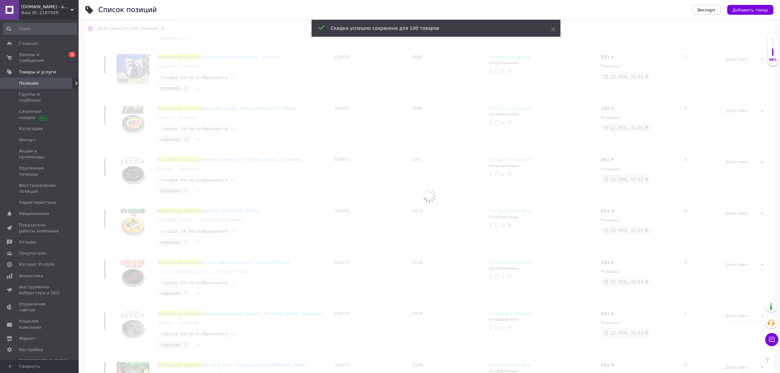
checkbox input "false"
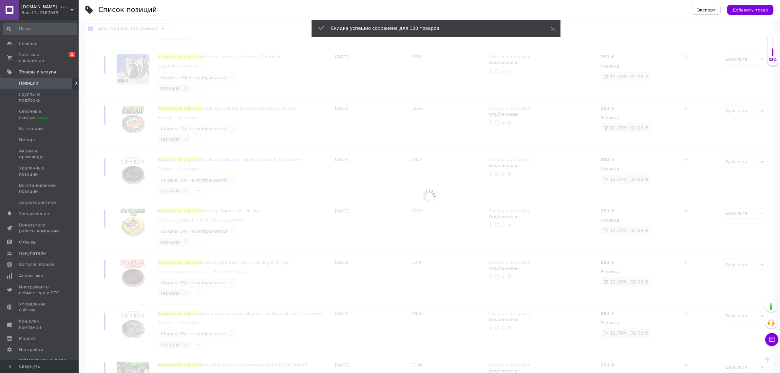
checkbox input "false"
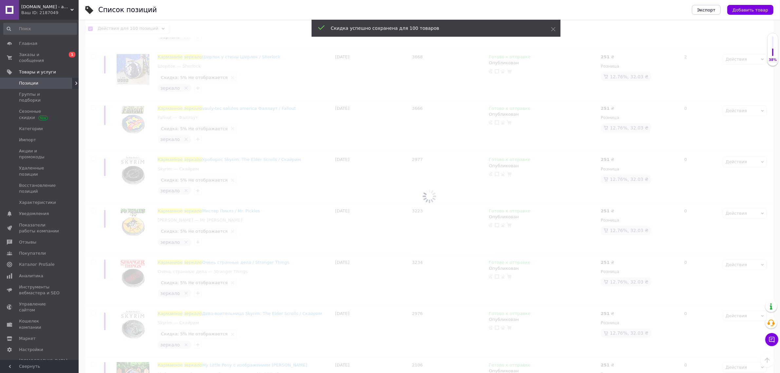
checkbox input "false"
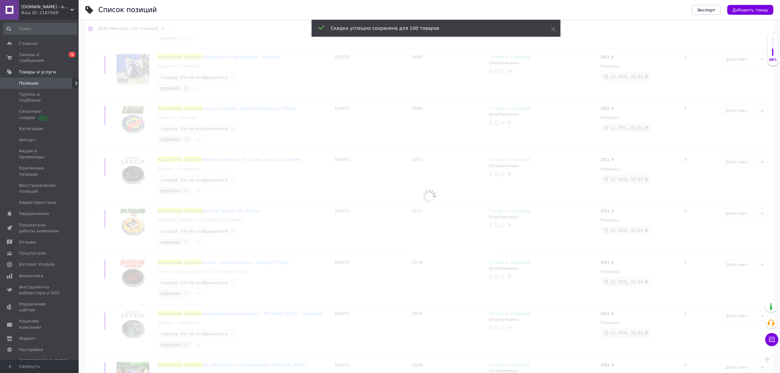
checkbox input "false"
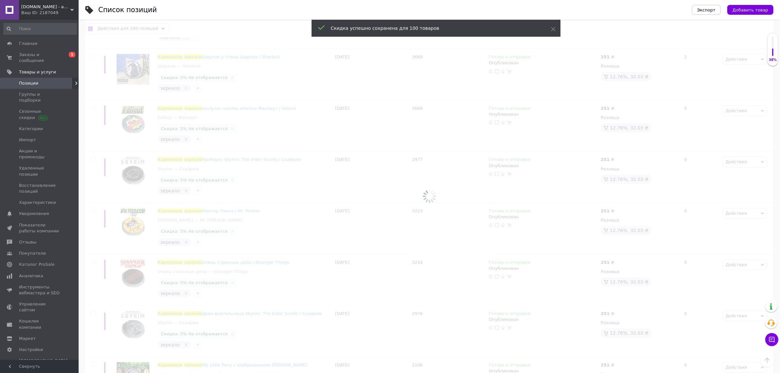
checkbox input "false"
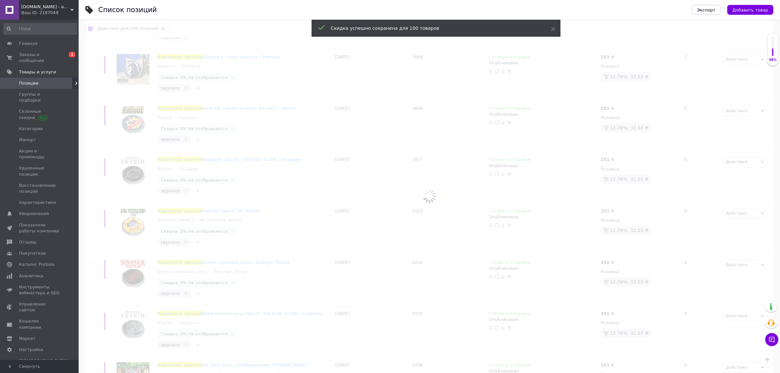
checkbox input "false"
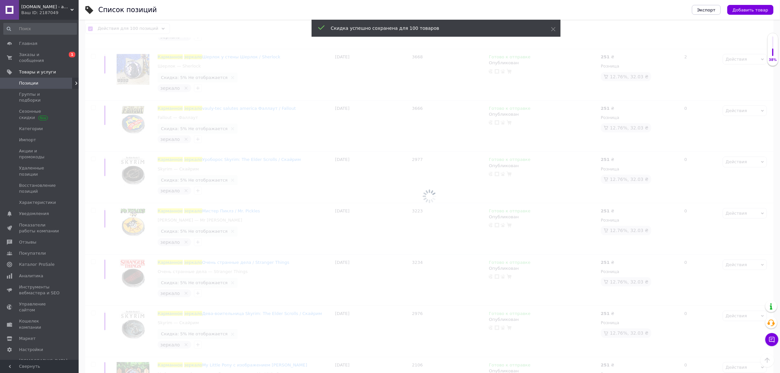
checkbox input "false"
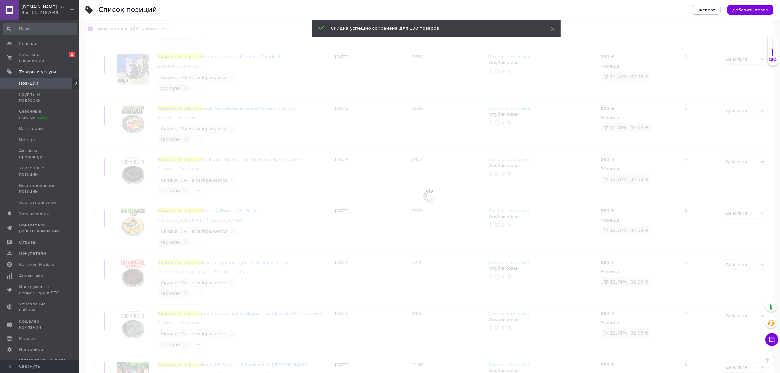
checkbox input "false"
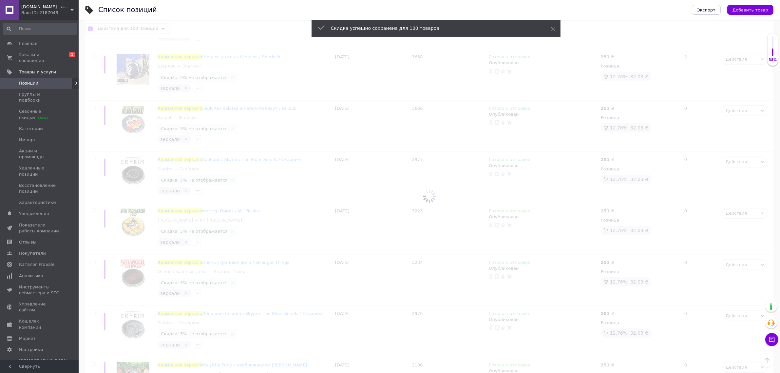
checkbox input "false"
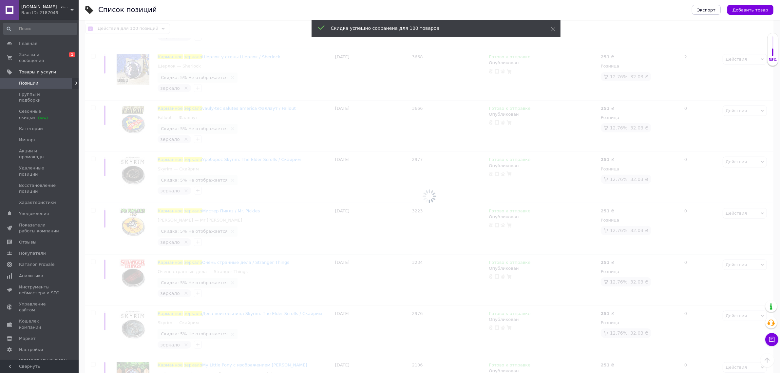
checkbox input "false"
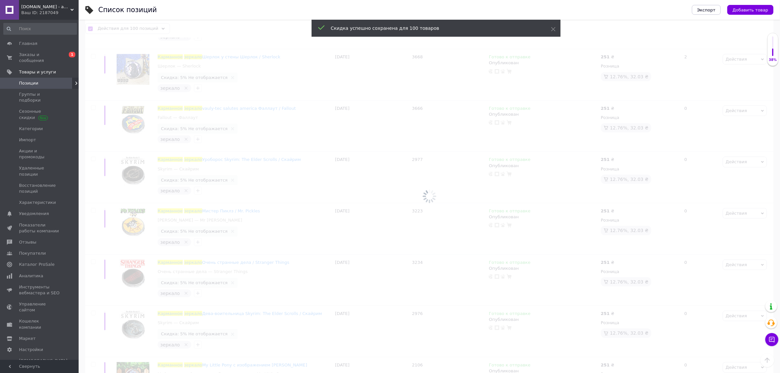
checkbox input "false"
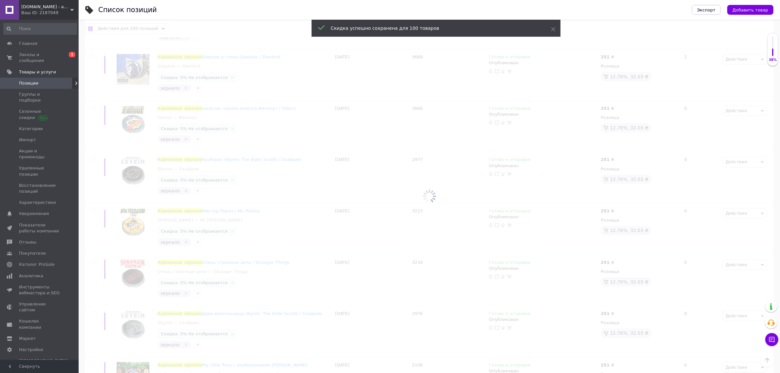
checkbox input "false"
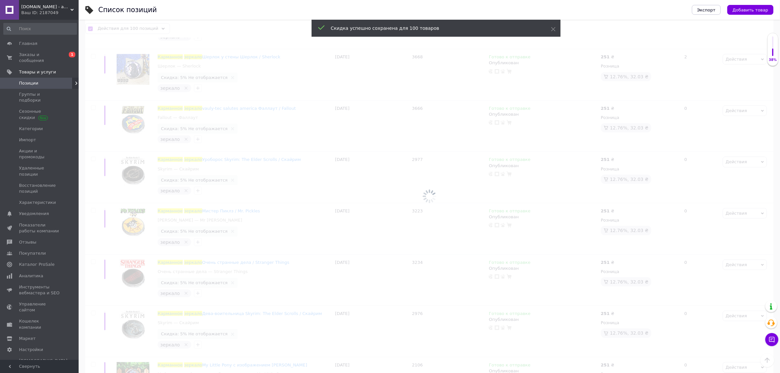
checkbox input "false"
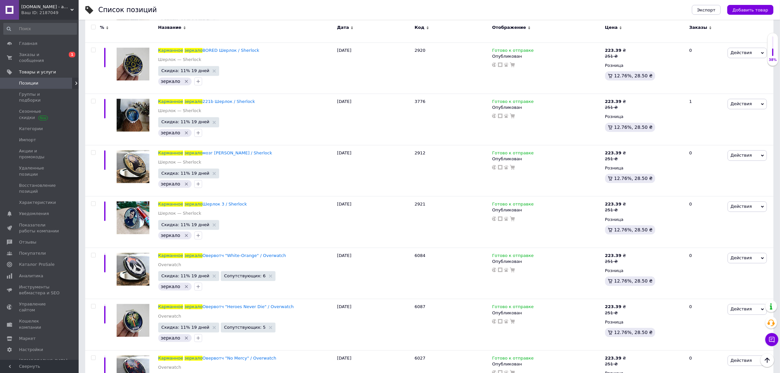
scroll to position [4939, 0]
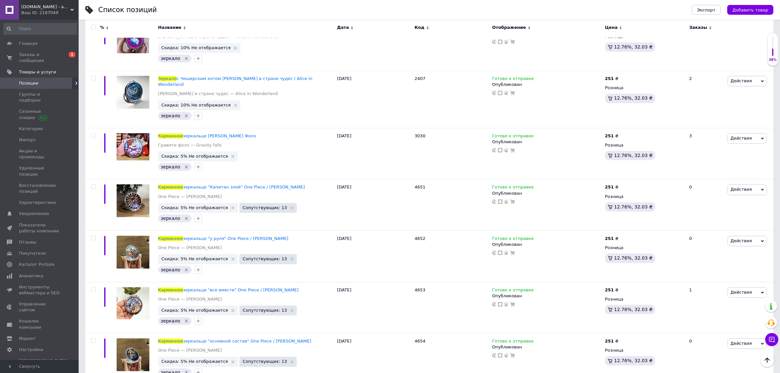
click at [93, 28] on input "checkbox" at bounding box center [93, 27] width 4 height 4
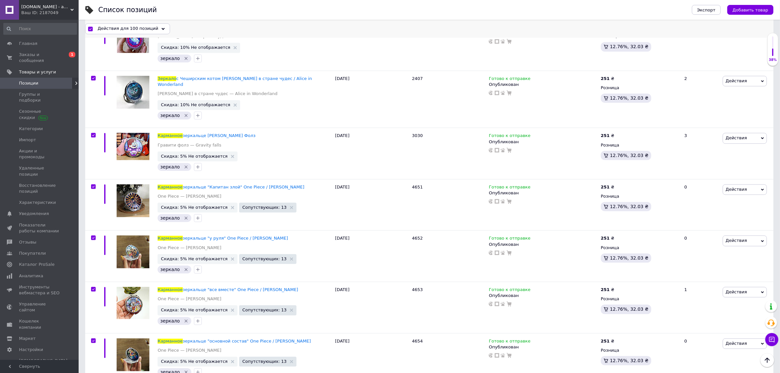
scroll to position [4938, 0]
click at [129, 27] on span "Действия для 100 позиций" at bounding box center [128, 29] width 61 height 6
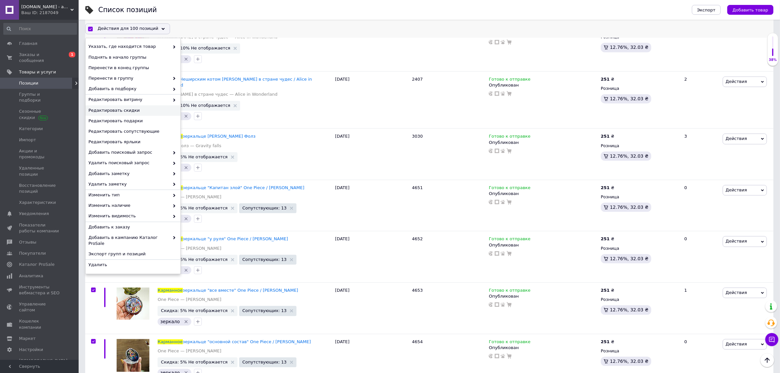
click at [116, 111] on span "Редактировать скидки" at bounding box center [131, 110] width 87 height 6
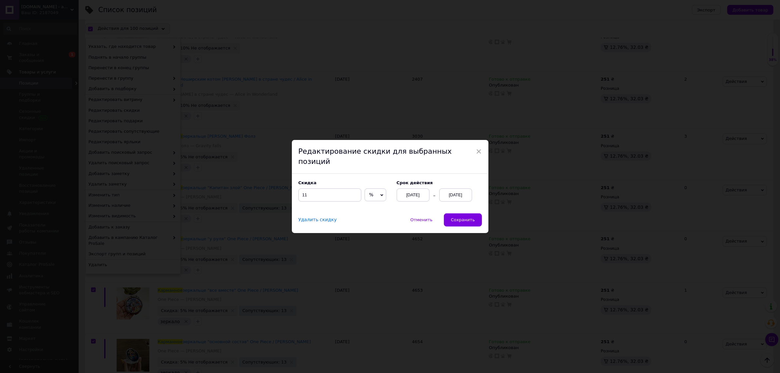
scroll to position [4912, 0]
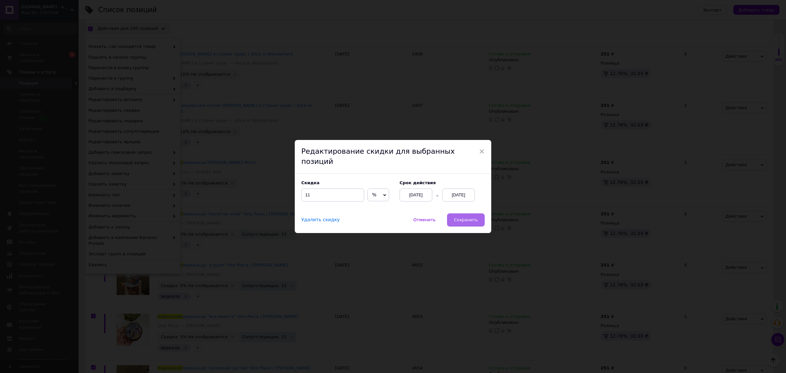
click at [475, 217] on span "Сохранить" at bounding box center [466, 219] width 24 height 5
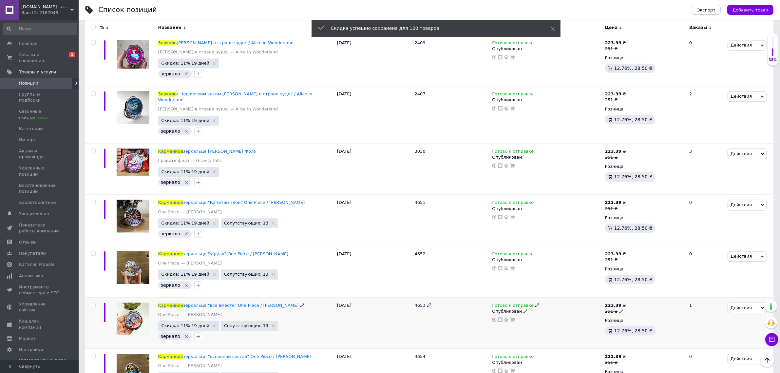
scroll to position [4939, 0]
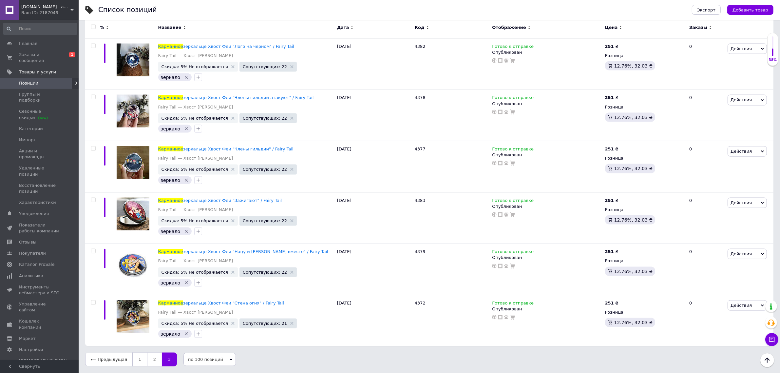
scroll to position [1177, 0]
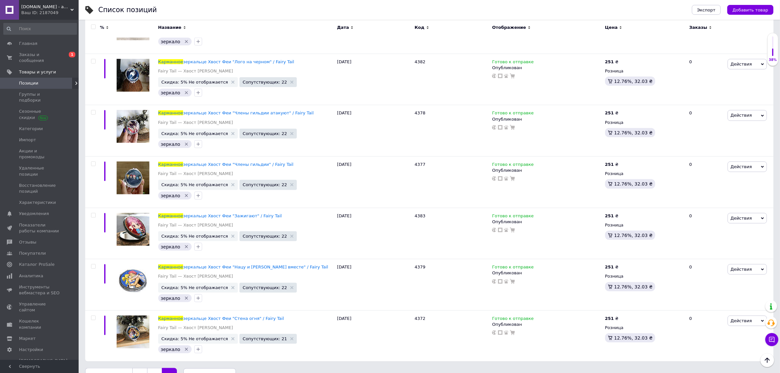
click at [93, 28] on input "checkbox" at bounding box center [93, 27] width 4 height 4
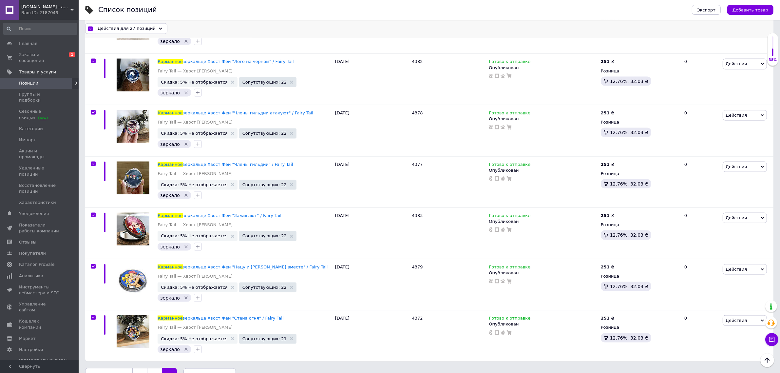
click at [135, 30] on span "Действия для 27 позиций" at bounding box center [127, 29] width 58 height 6
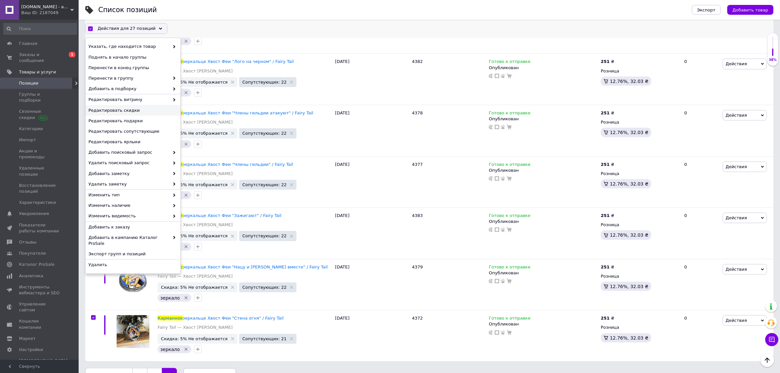
click at [124, 109] on span "Редактировать скидки" at bounding box center [131, 110] width 87 height 6
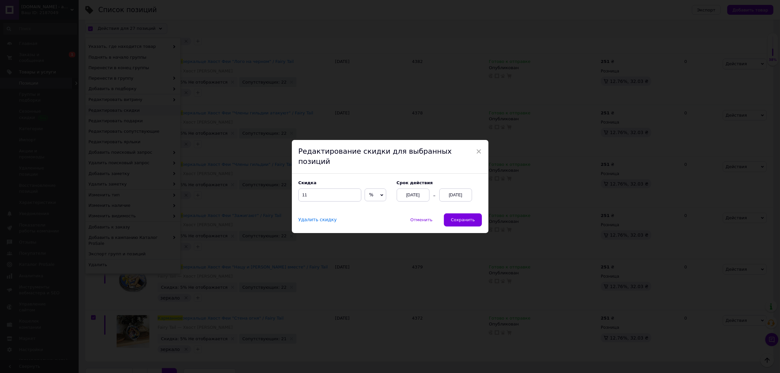
scroll to position [1150, 0]
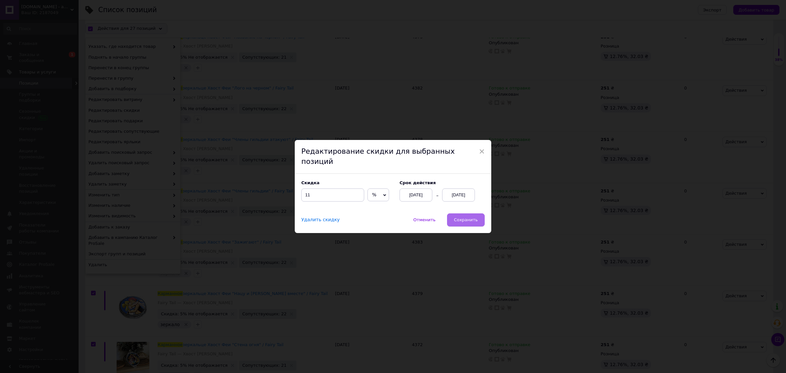
click at [460, 217] on span "Сохранить" at bounding box center [466, 219] width 24 height 5
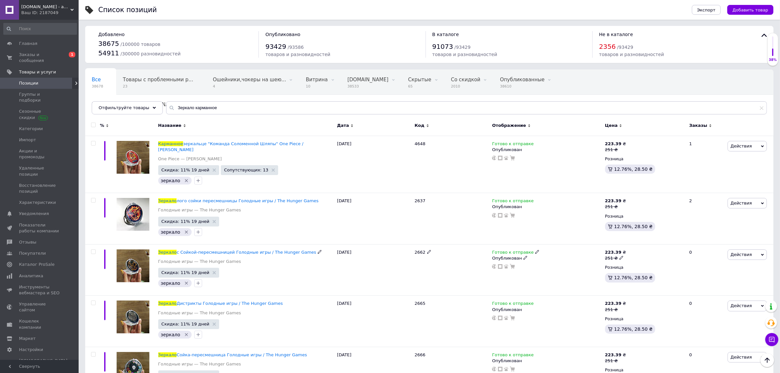
scroll to position [0, 0]
click at [129, 250] on img at bounding box center [133, 266] width 33 height 33
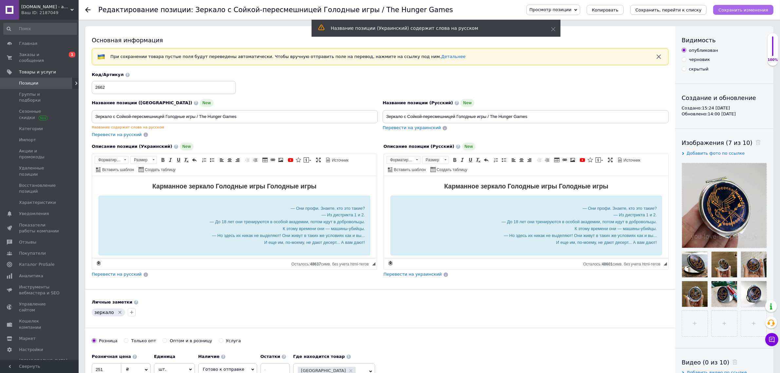
click at [747, 5] on button "Сохранить изменения" at bounding box center [743, 10] width 60 height 10
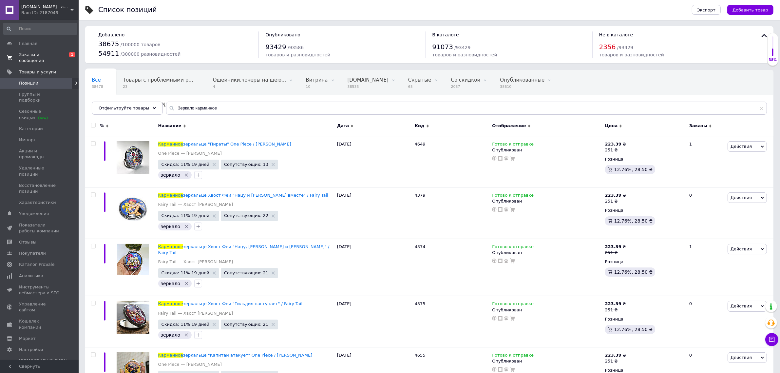
click at [58, 57] on span "Заказы и сообщения" at bounding box center [40, 58] width 42 height 12
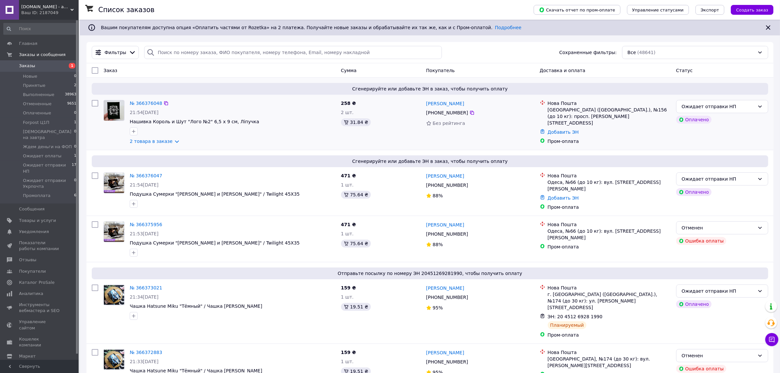
click at [142, 138] on div "№ 366376048 21:54, 12.10.2025 Нашивка Король и Шут "Лого №2" 6,5 х 9 см, Ліпучк…" at bounding box center [232, 122] width 211 height 50
click at [142, 141] on link "2 товара в заказе" at bounding box center [151, 141] width 43 height 5
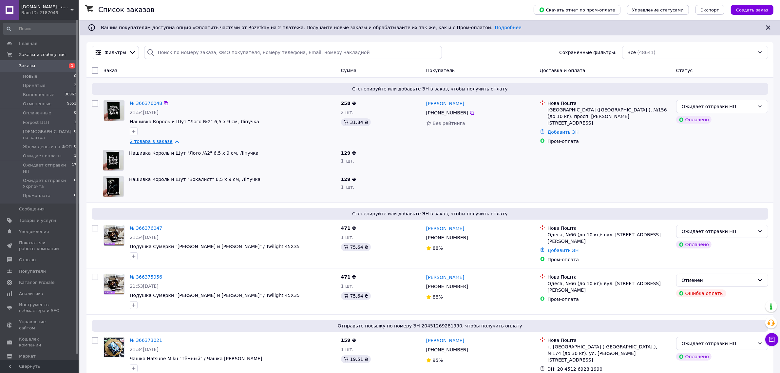
click at [142, 141] on link "2 товара в заказе" at bounding box center [151, 141] width 43 height 5
